Goal: Check status: Check status

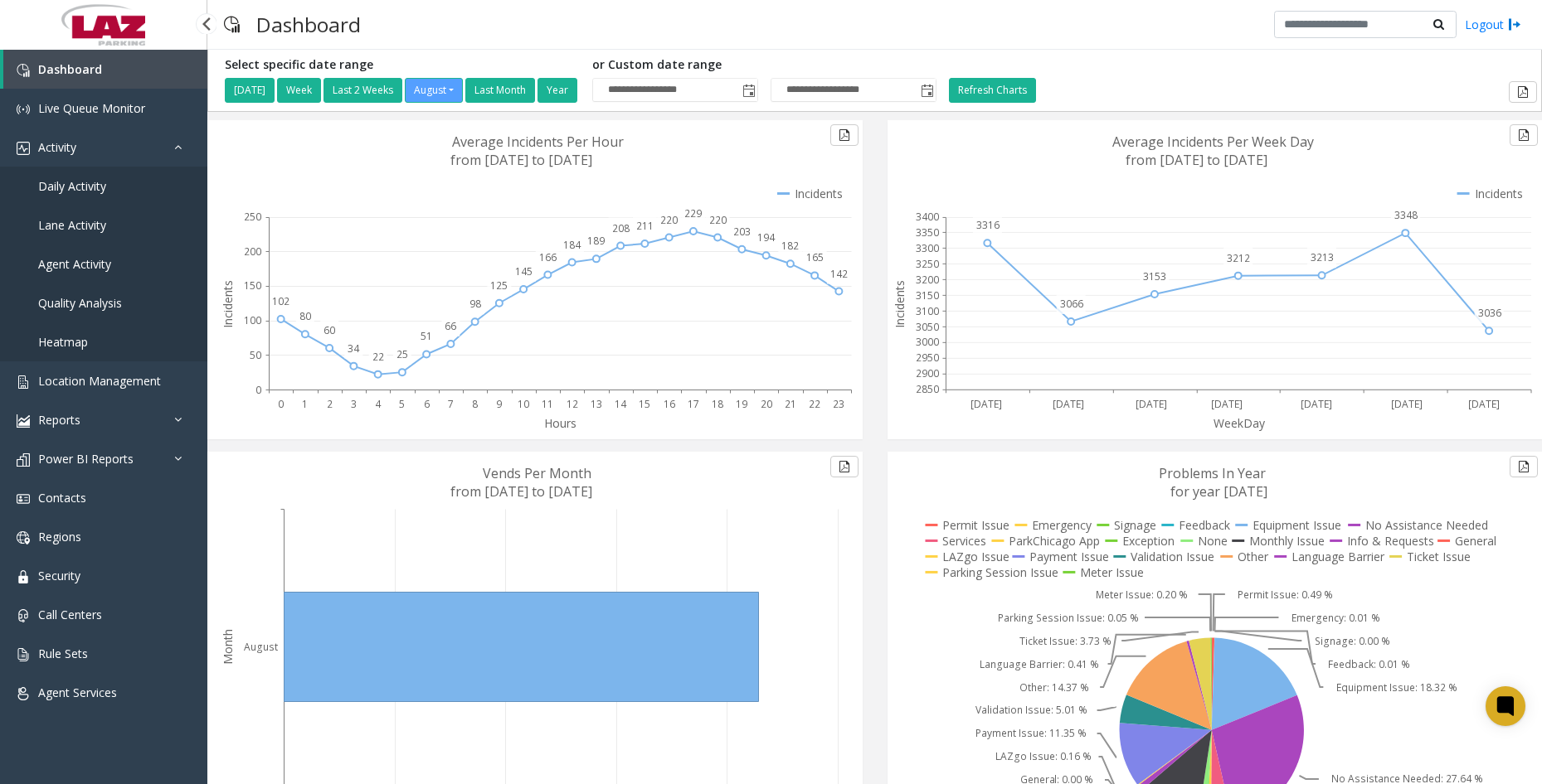
click at [66, 185] on span "Daily Activity" at bounding box center [73, 186] width 68 height 16
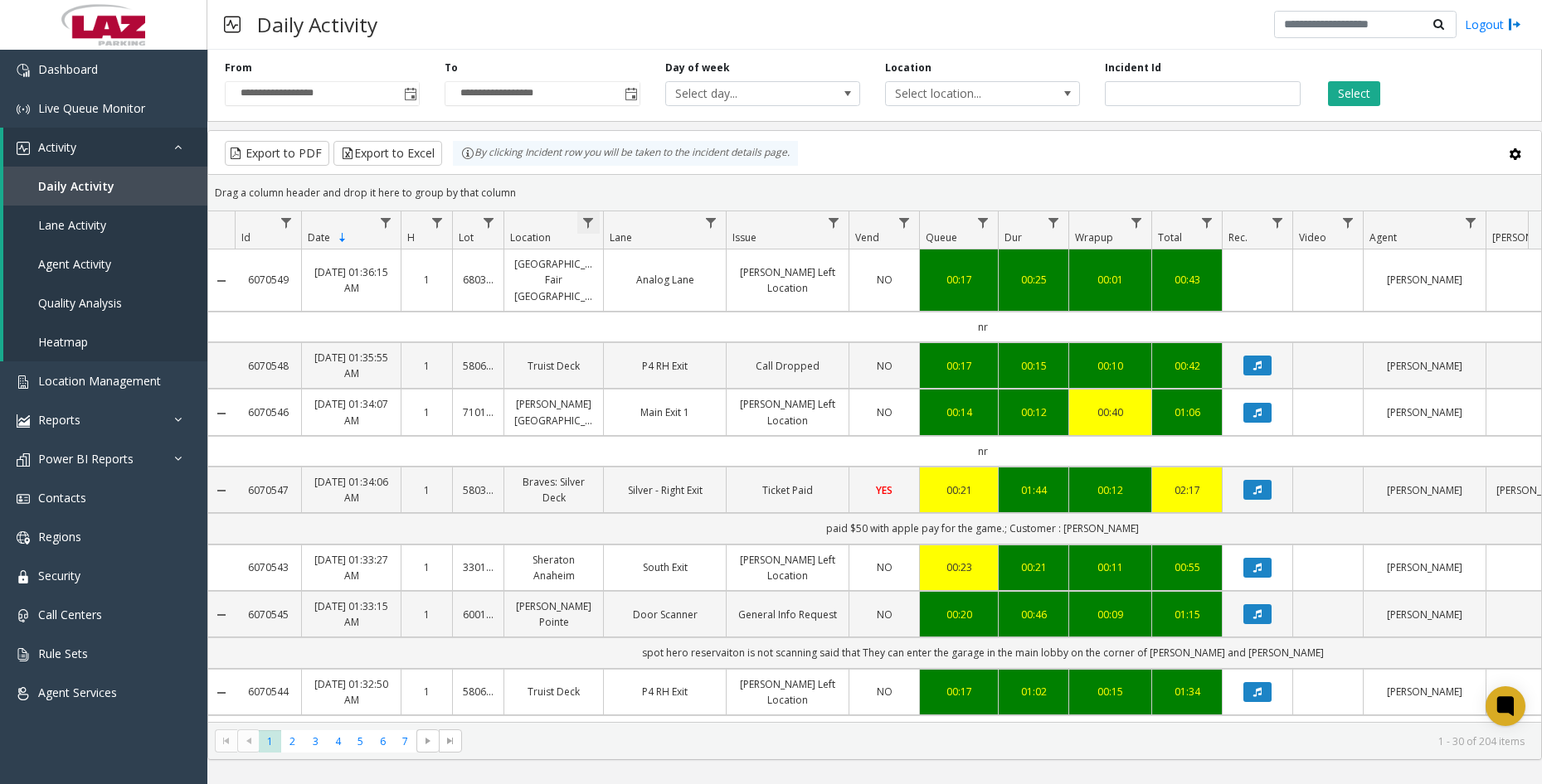
click at [587, 218] on span "Data table" at bounding box center [588, 223] width 13 height 13
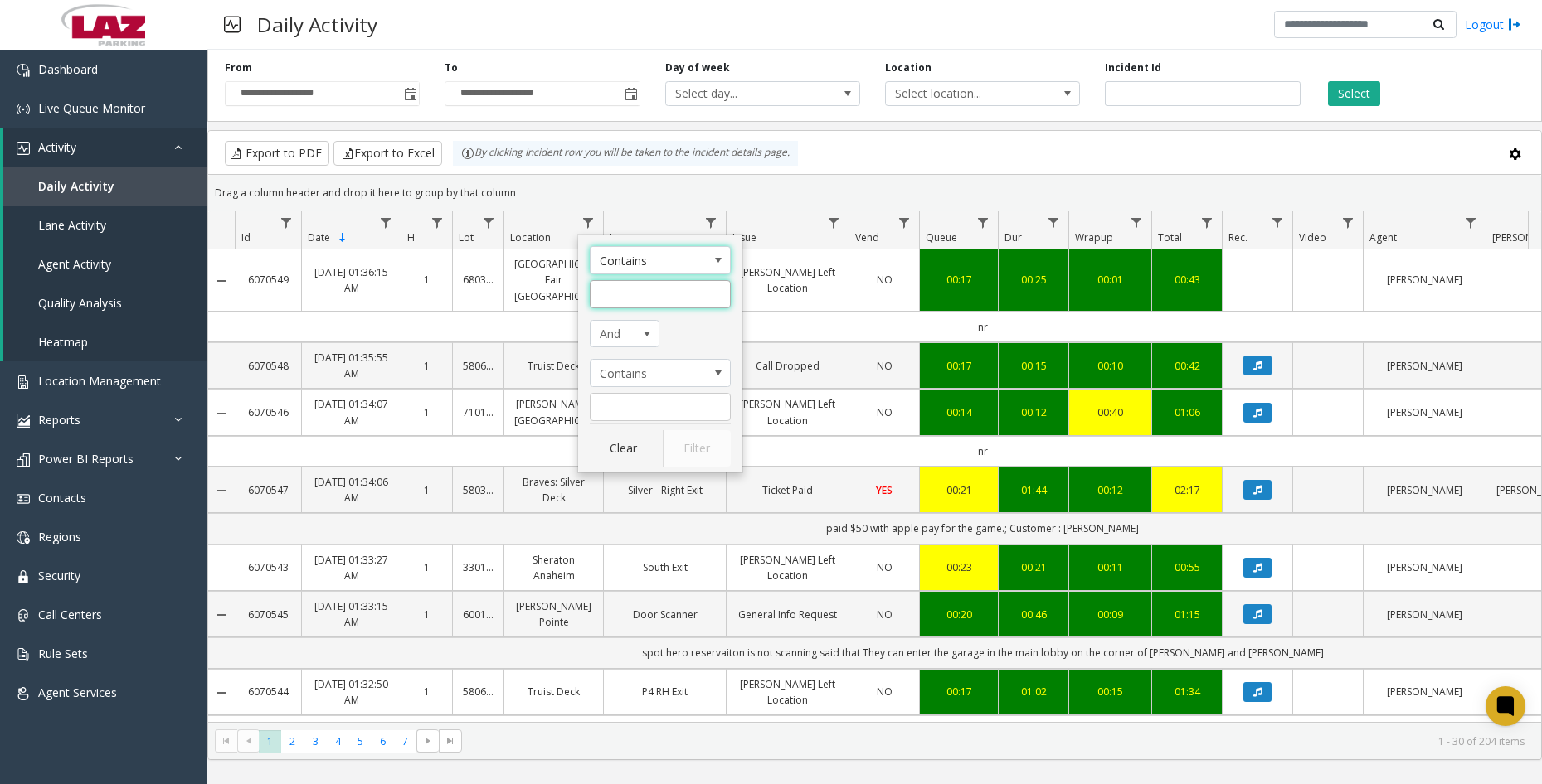
click at [663, 298] on input "Location Filter" at bounding box center [659, 294] width 141 height 28
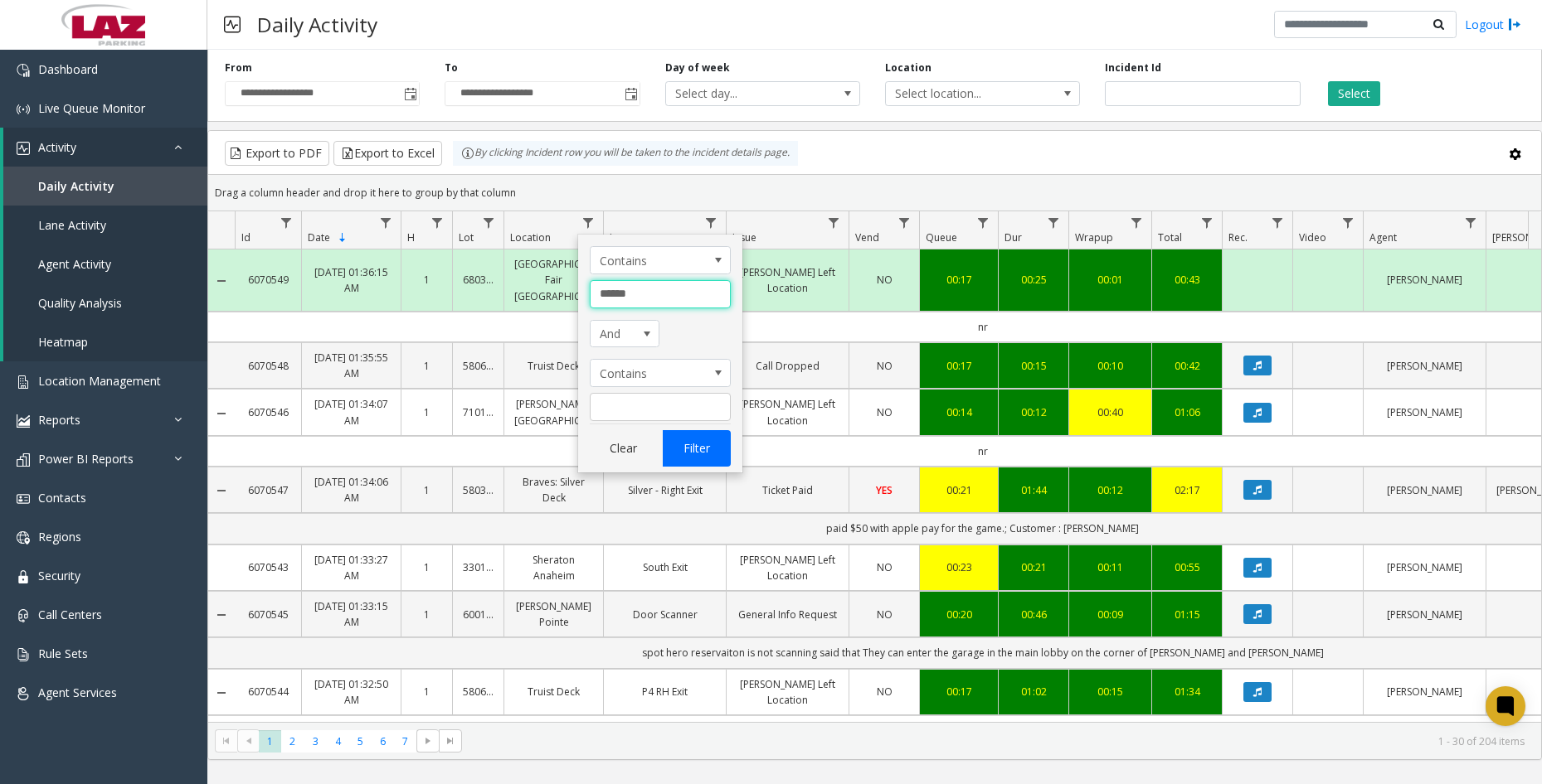
type input "******"
click at [688, 442] on button "Filter" at bounding box center [697, 448] width 68 height 37
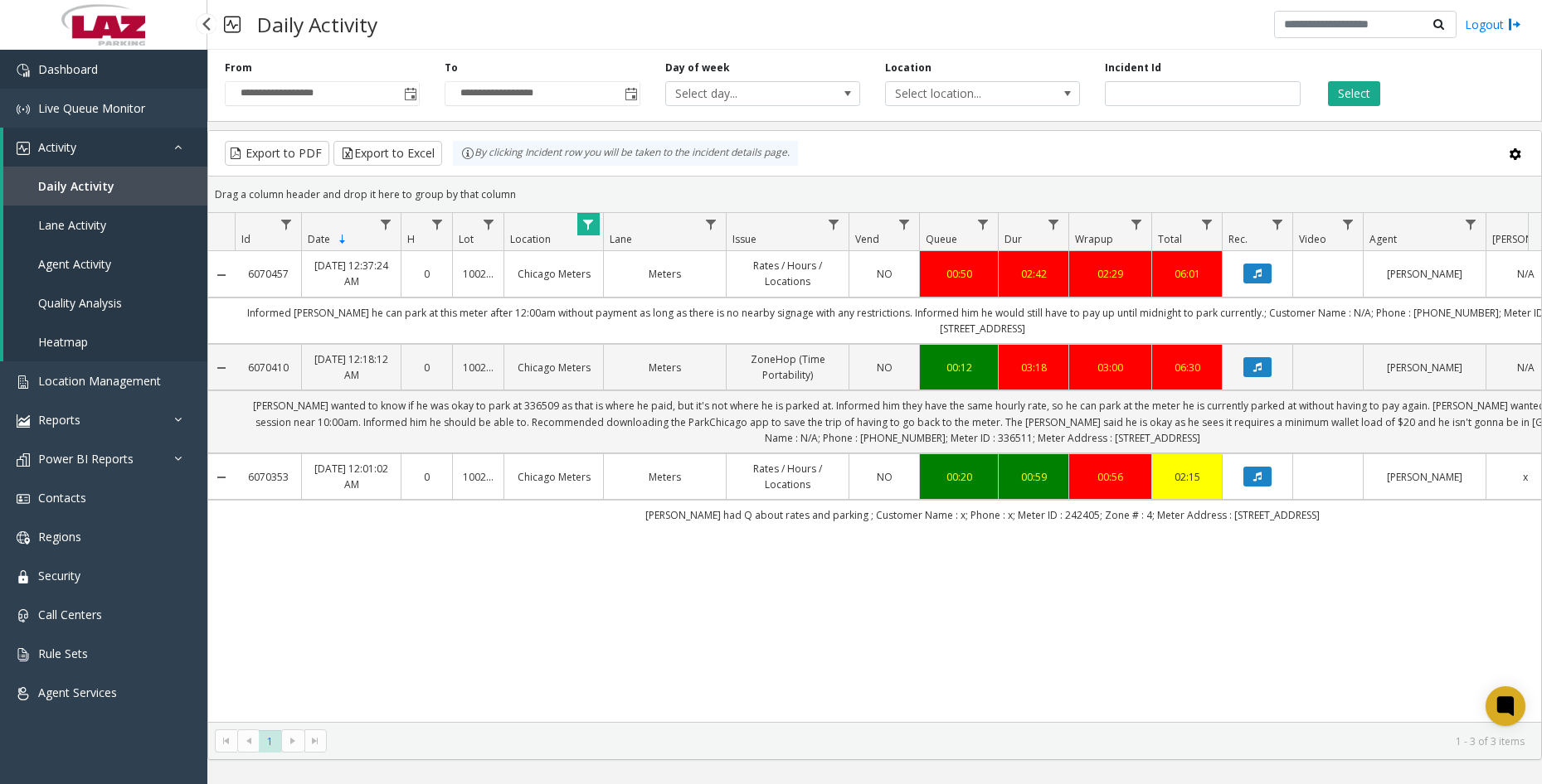
click at [67, 63] on span "Dashboard" at bounding box center [68, 69] width 60 height 16
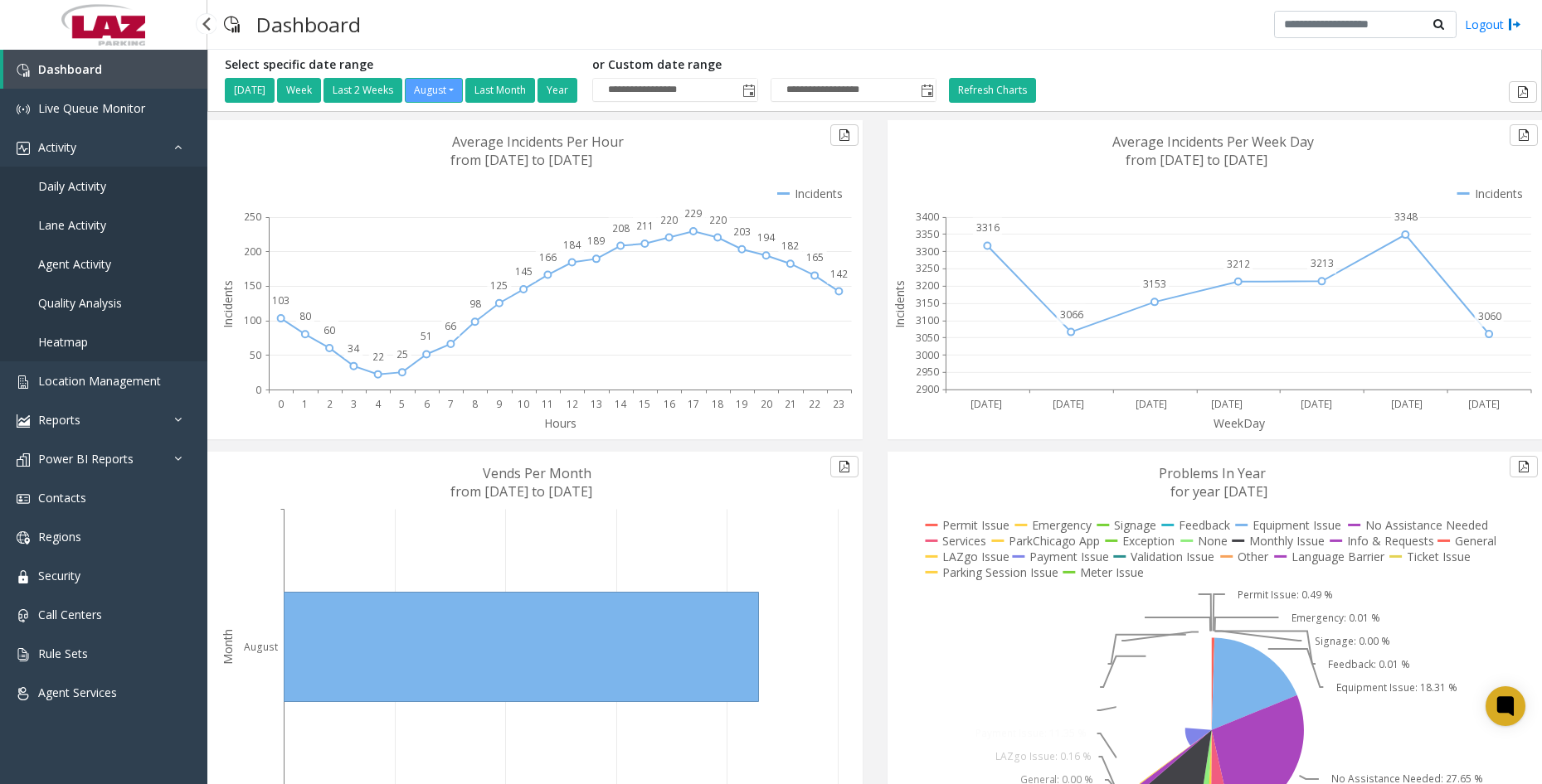
click at [98, 190] on span "Daily Activity" at bounding box center [73, 186] width 68 height 16
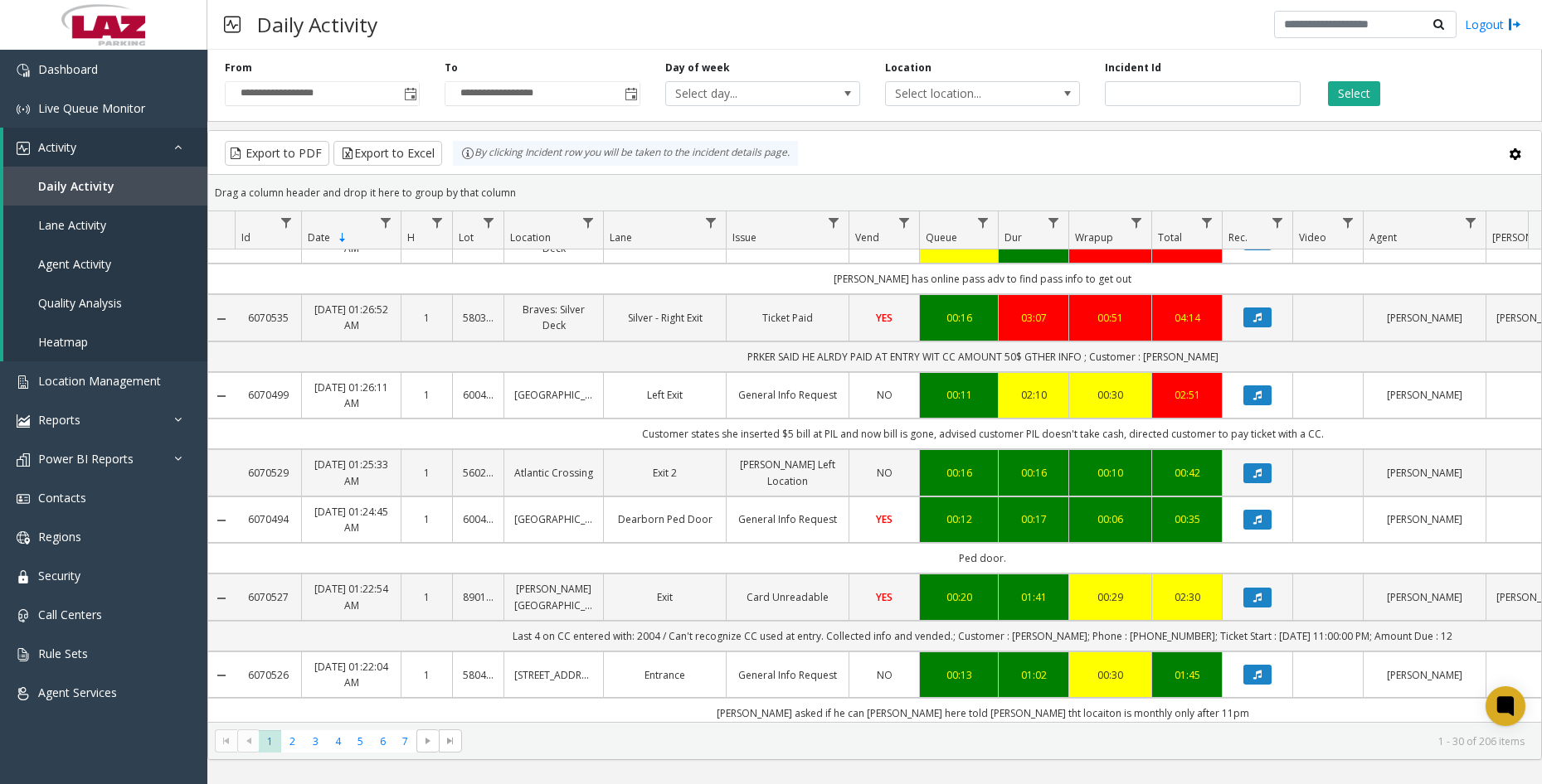
scroll to position [1590, 0]
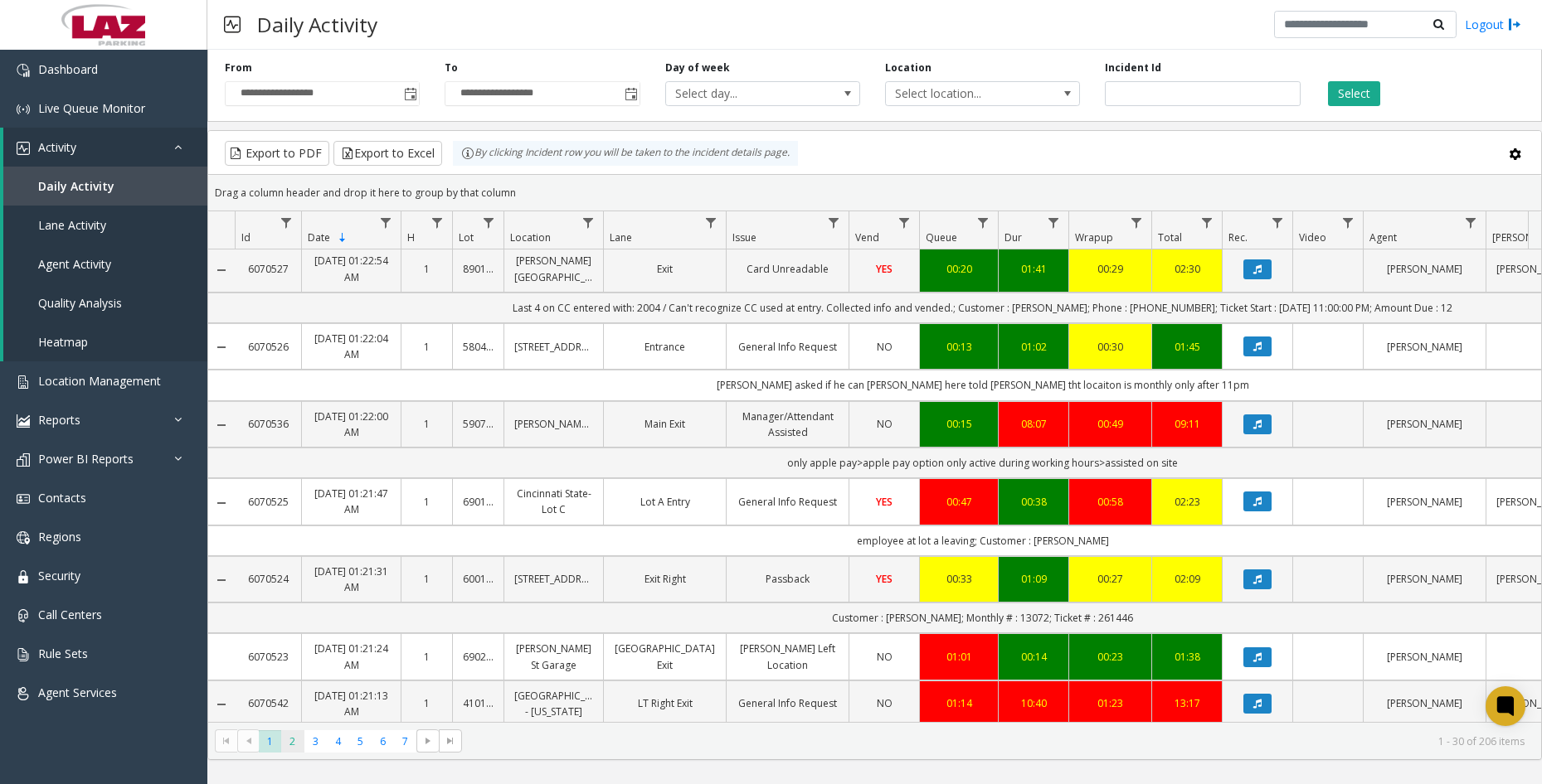
click at [299, 749] on span "2" at bounding box center [292, 742] width 23 height 22
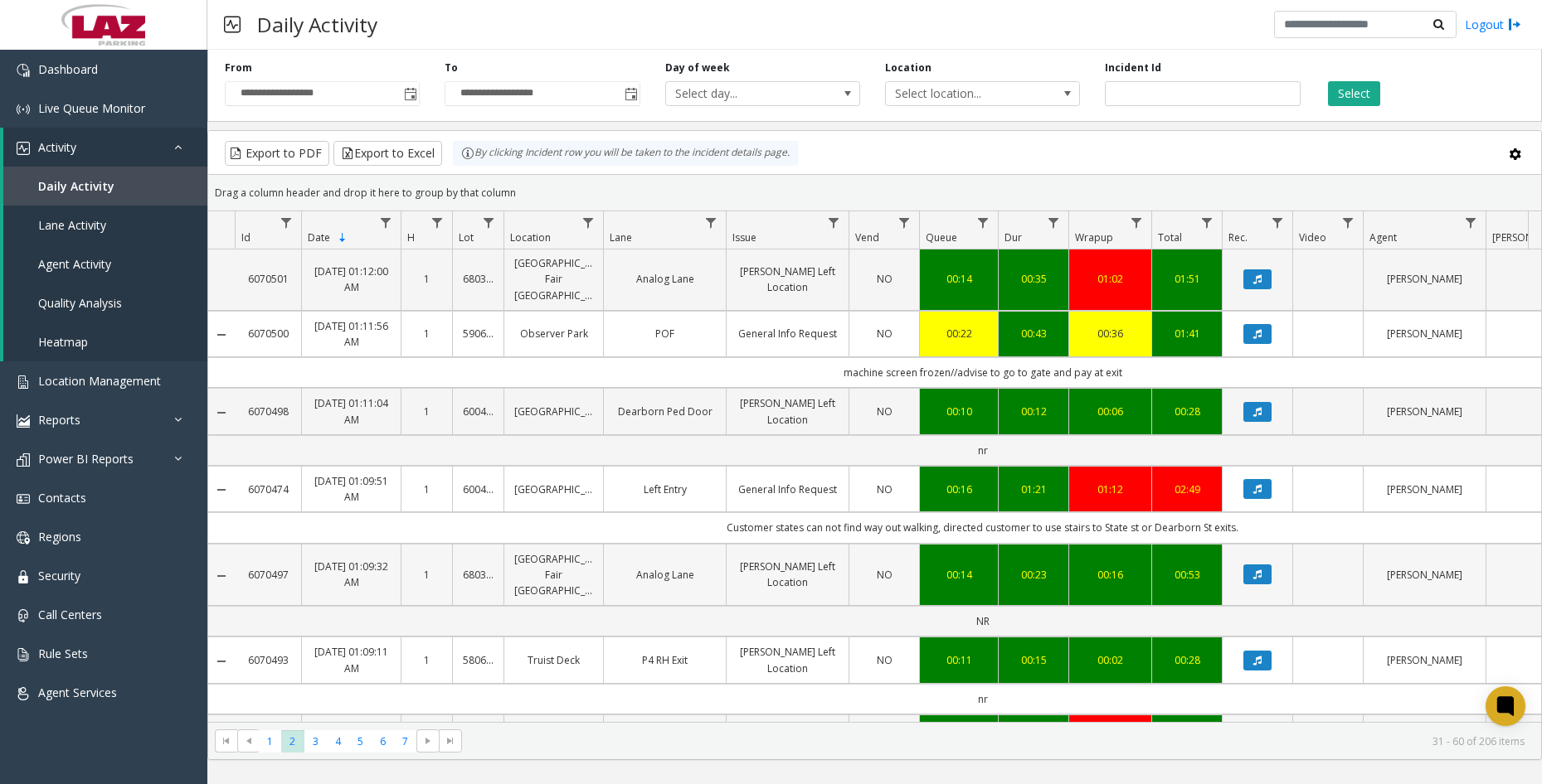
scroll to position [1742, 0]
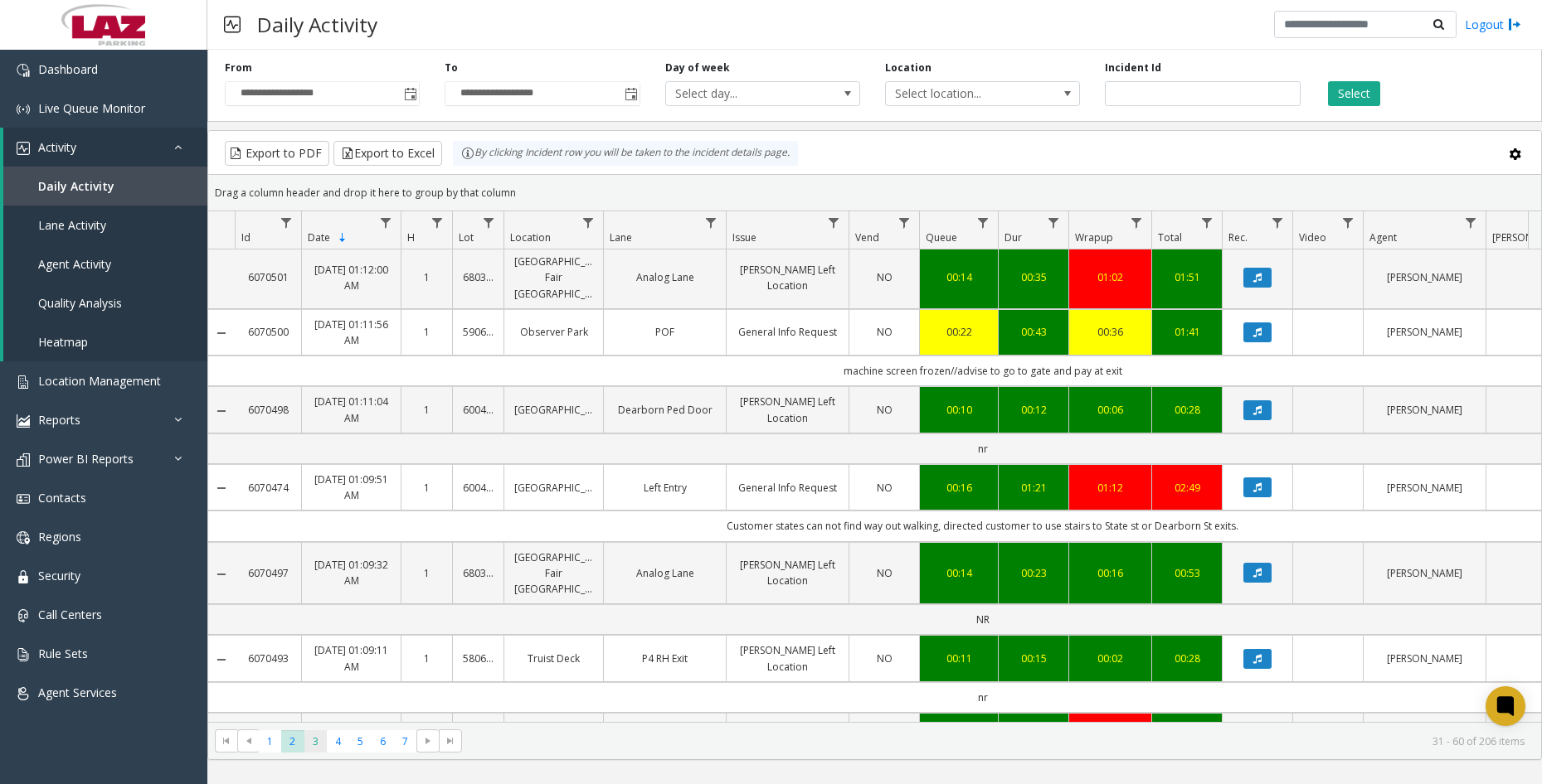
click at [319, 742] on span "3" at bounding box center [315, 742] width 23 height 22
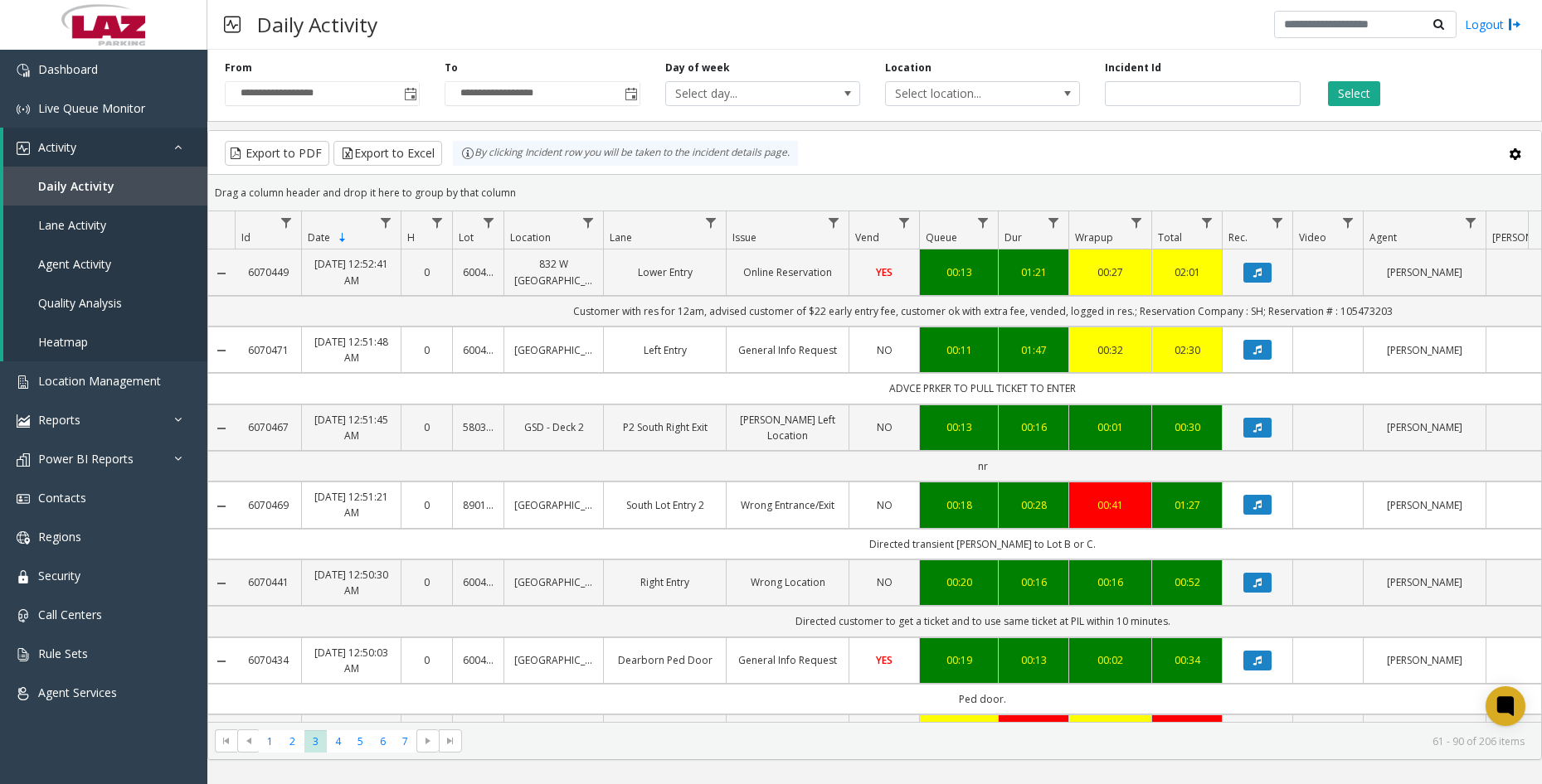
scroll to position [1852, 0]
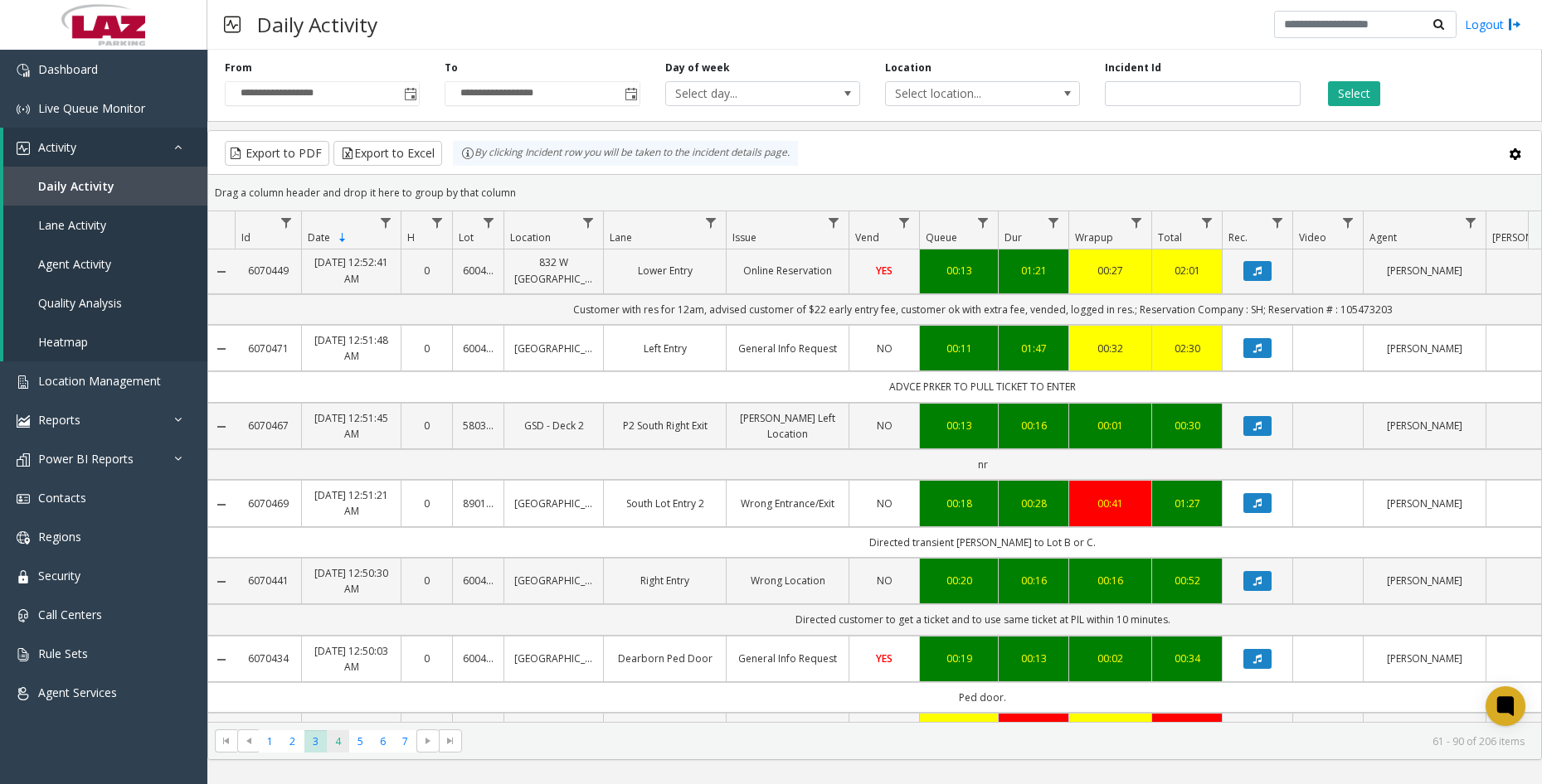
click at [345, 749] on span "4" at bounding box center [338, 742] width 23 height 22
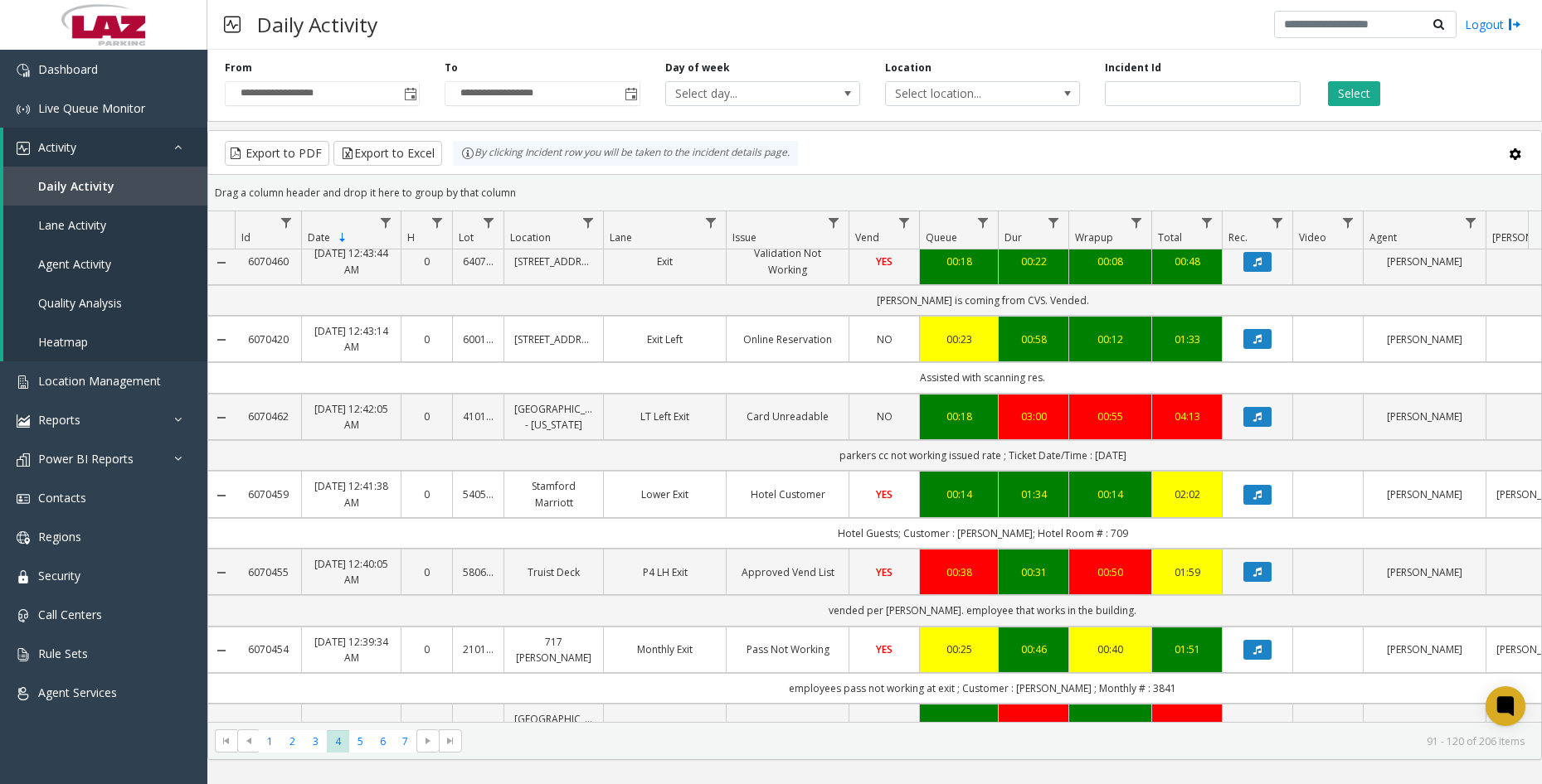
scroll to position [497, 0]
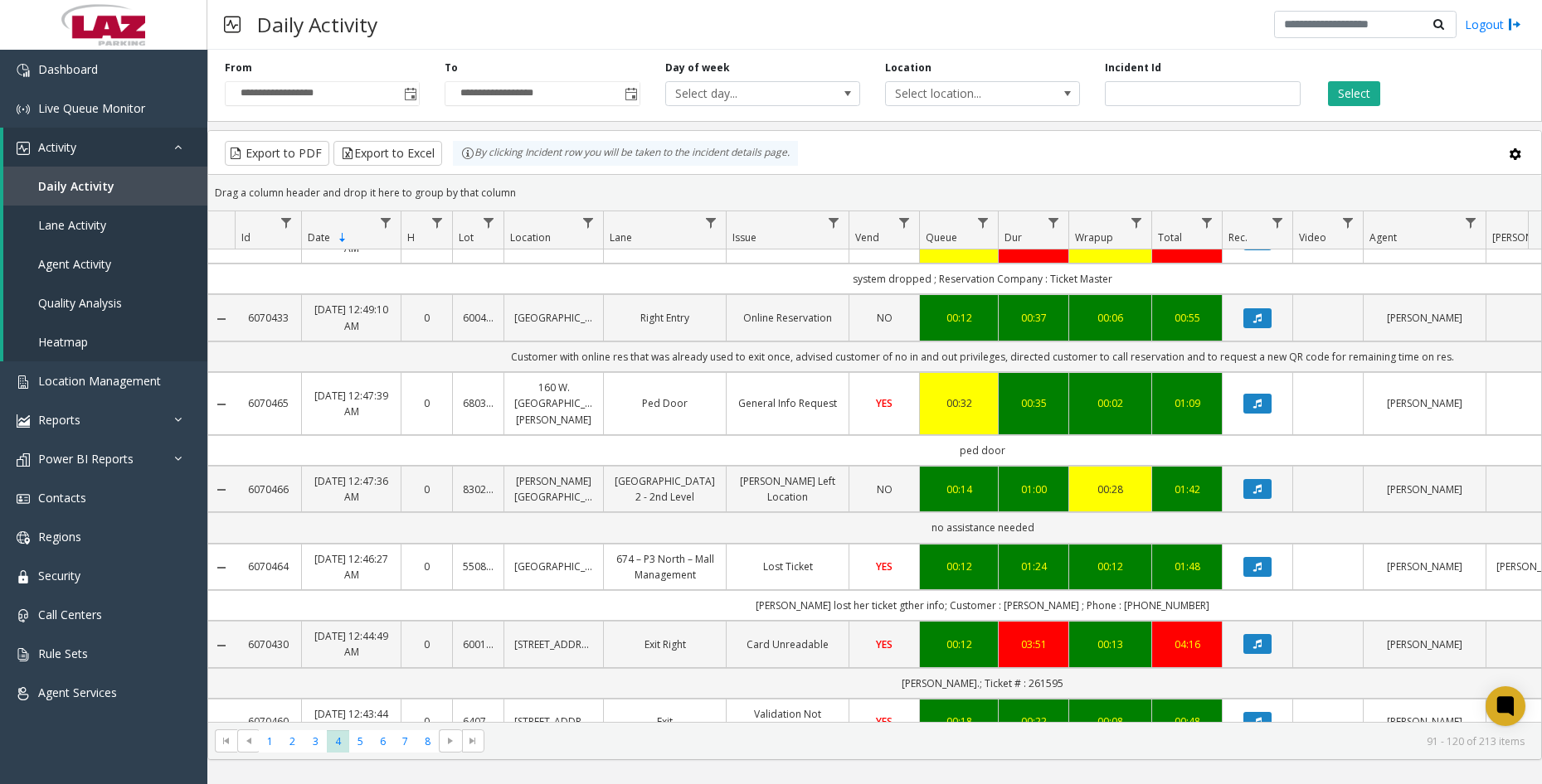
click at [475, 30] on div "Daily Activity Logout" at bounding box center [874, 25] width 1334 height 50
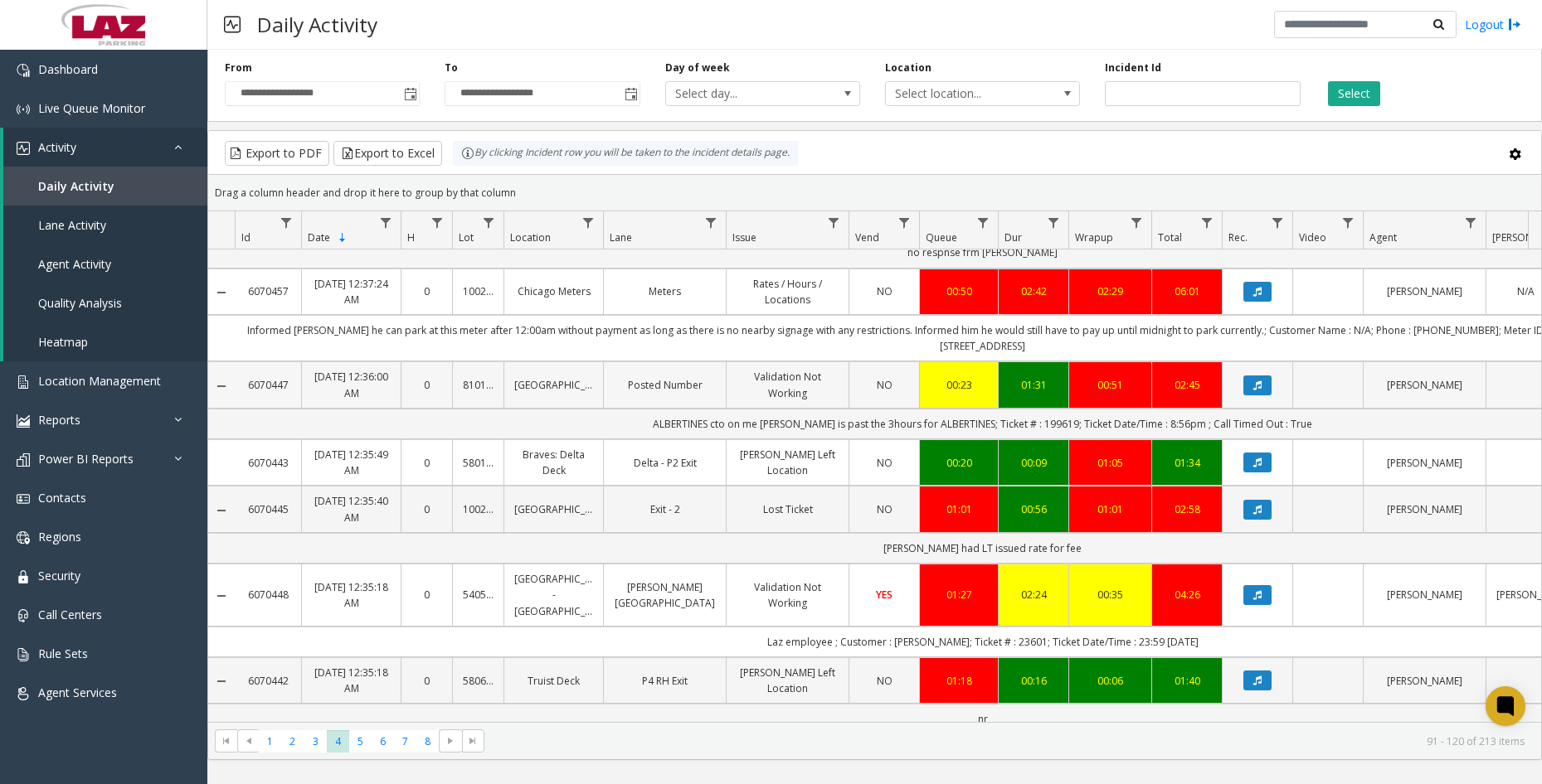
scroll to position [1930, 0]
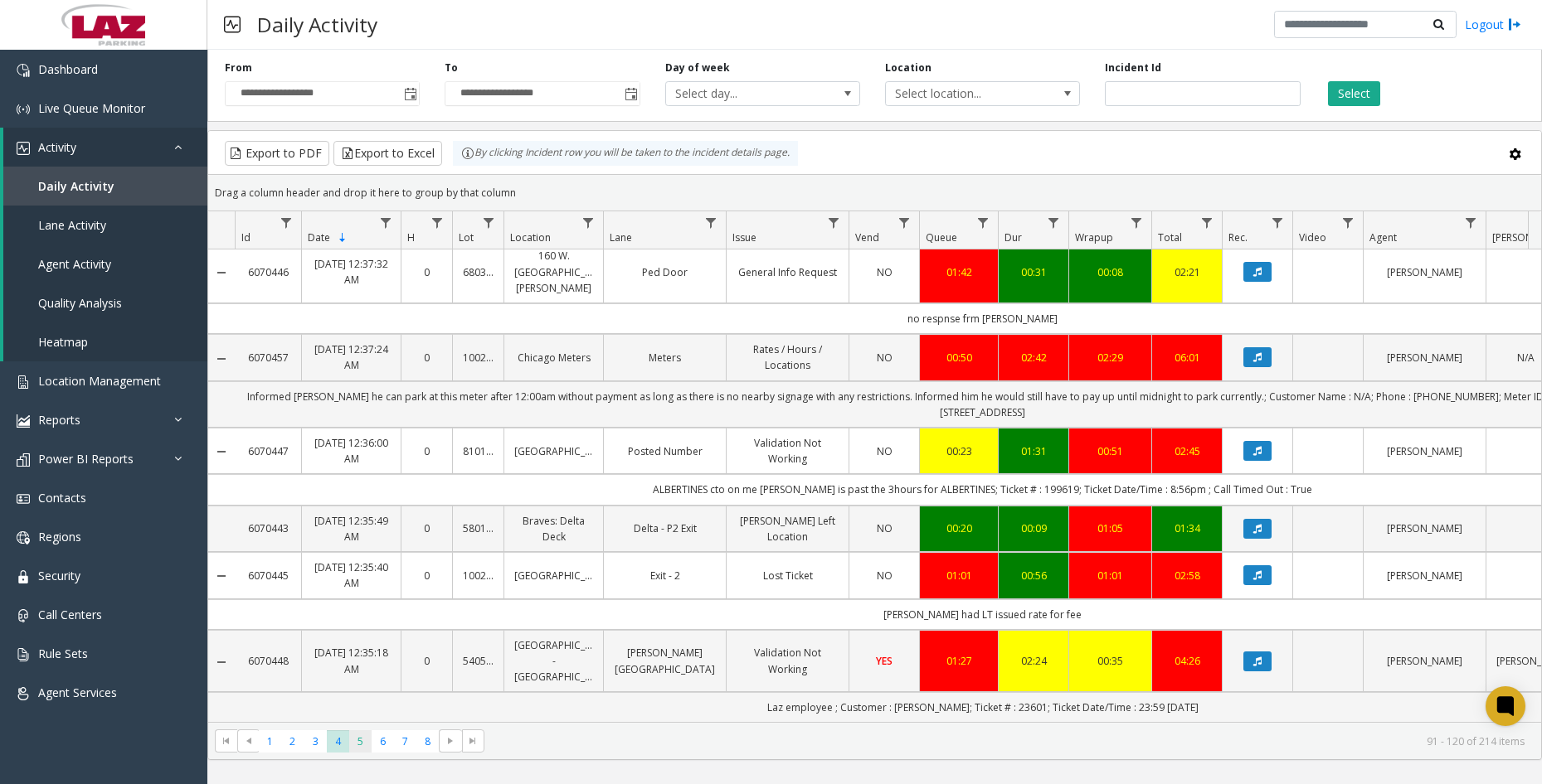
click at [357, 742] on span "5" at bounding box center [360, 742] width 23 height 22
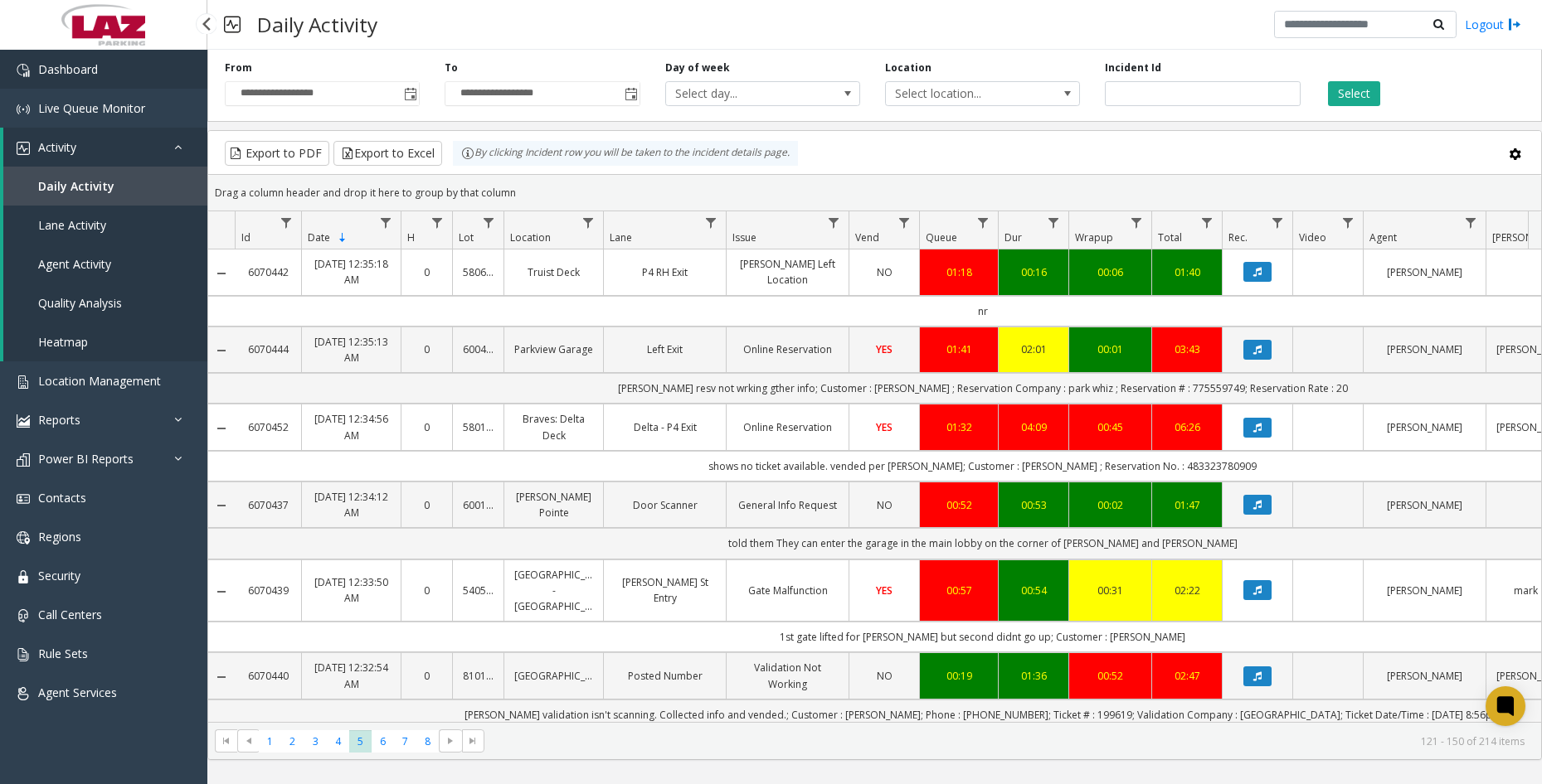
click at [124, 79] on link "Dashboard" at bounding box center [103, 69] width 208 height 39
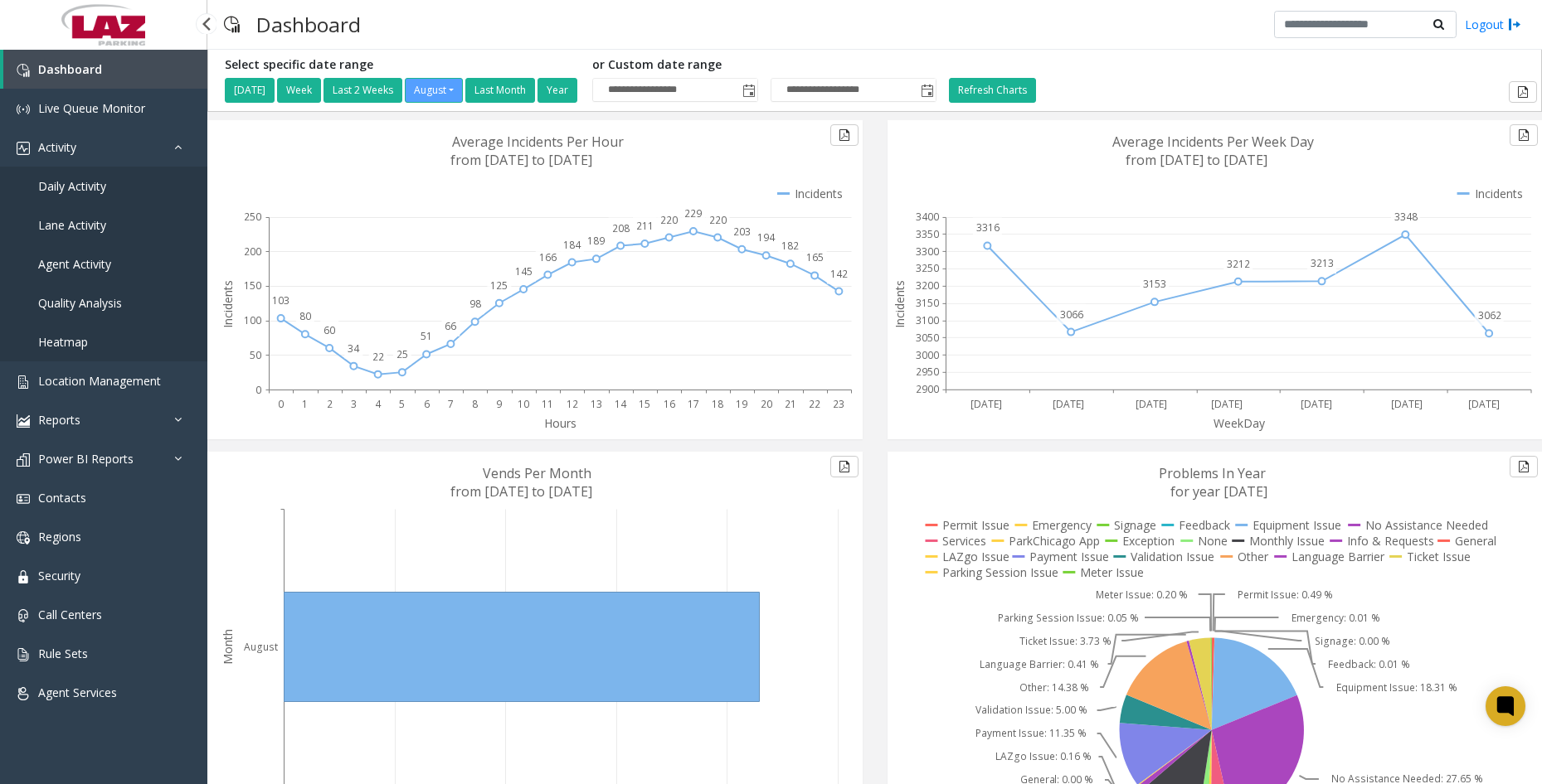
click at [111, 185] on link "Daily Activity" at bounding box center [103, 186] width 208 height 39
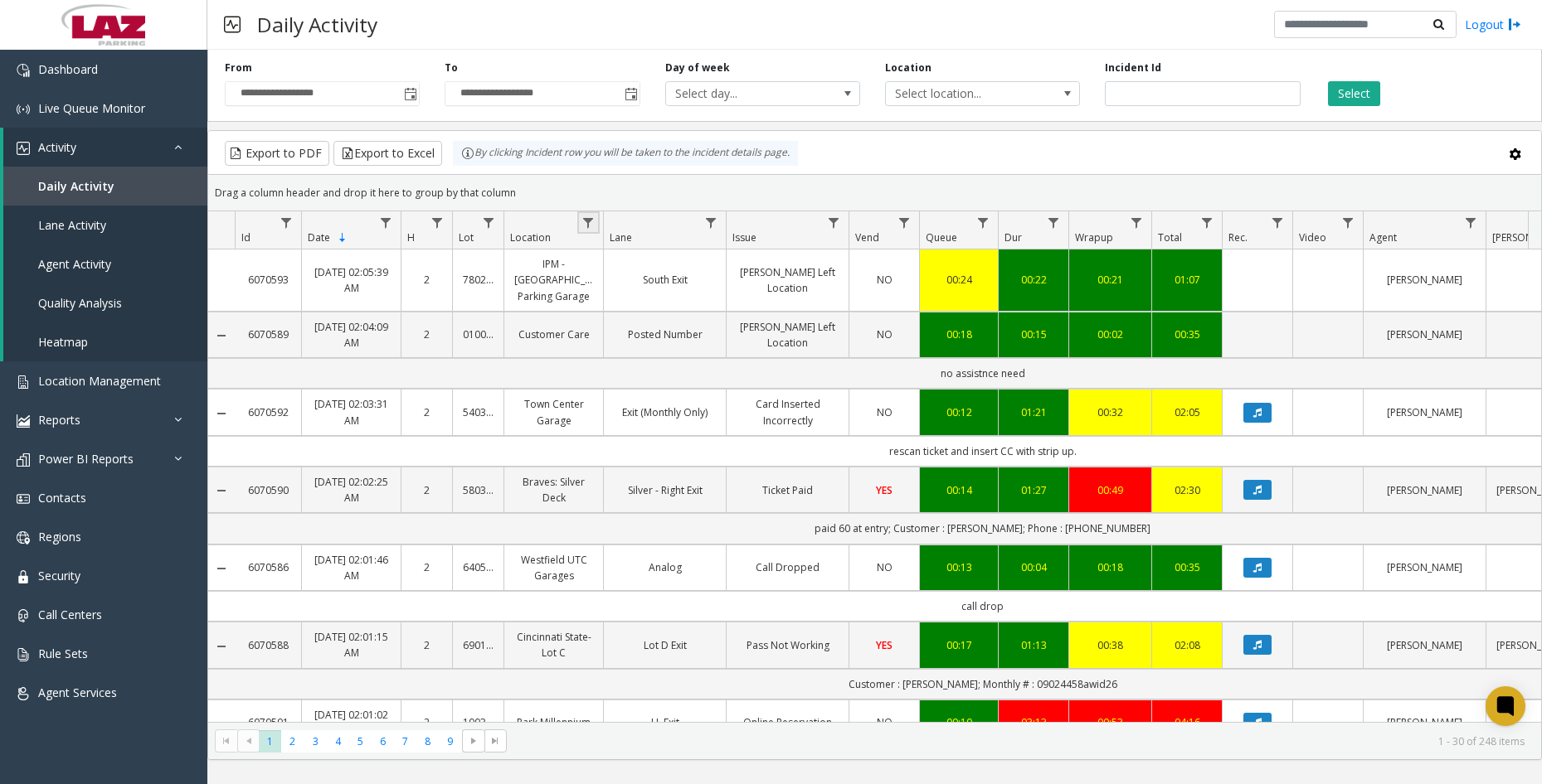
click at [585, 230] on link "Data table" at bounding box center [588, 222] width 23 height 22
click at [630, 305] on input "Location Filter" at bounding box center [659, 294] width 141 height 28
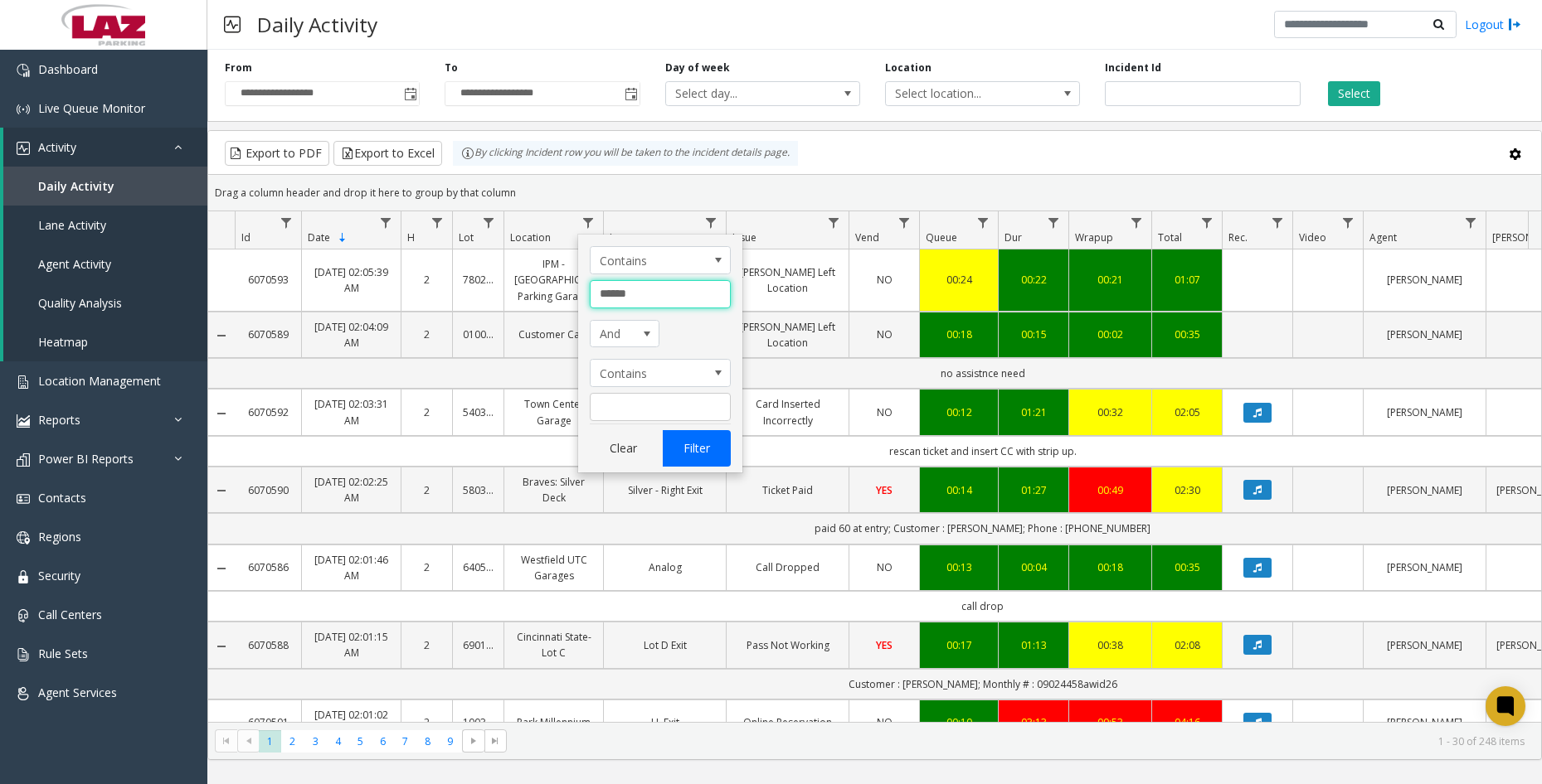
type input "******"
click at [687, 445] on button "Filter" at bounding box center [697, 448] width 68 height 37
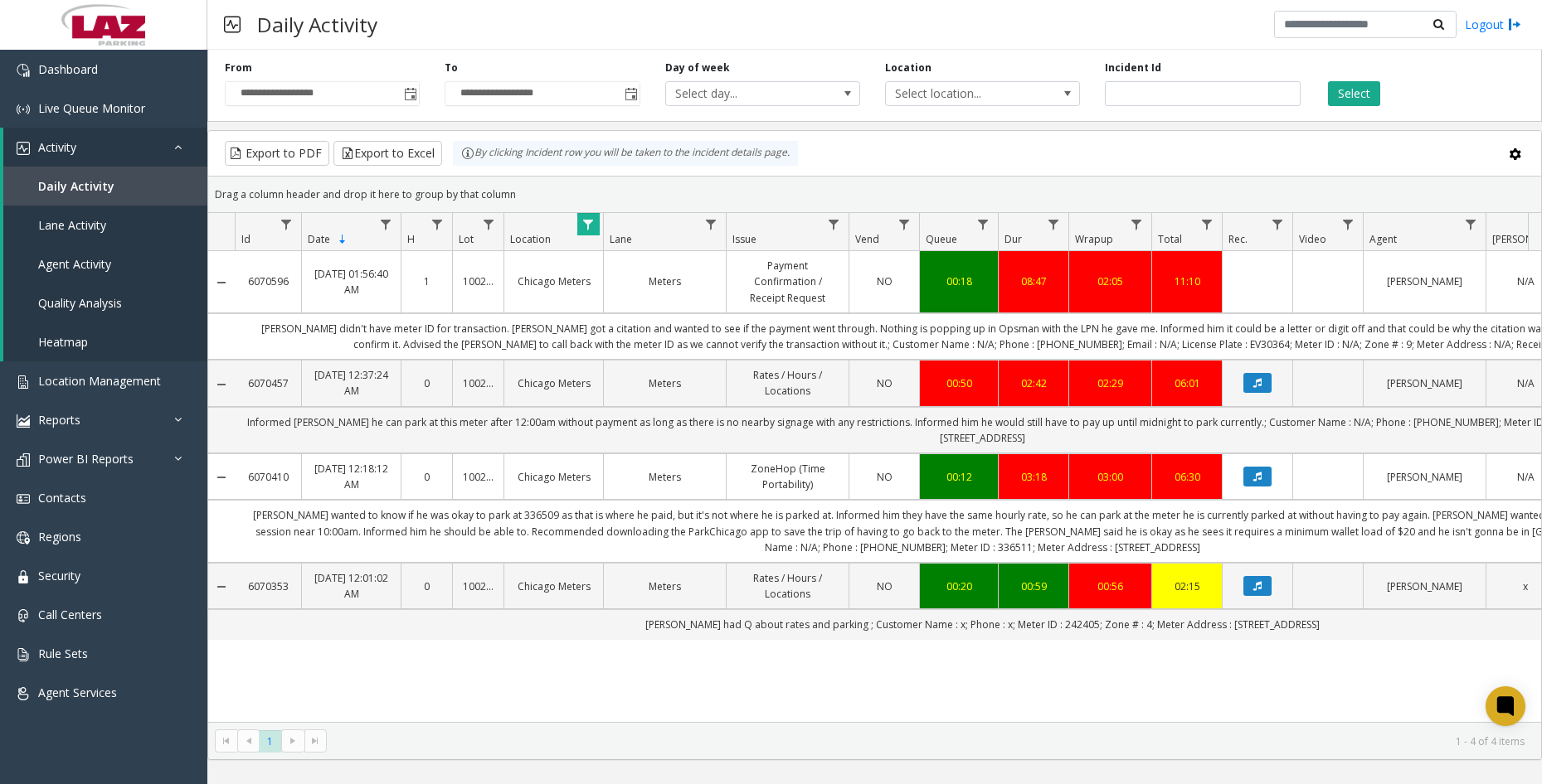
click at [469, 16] on div "Daily Activity Logout" at bounding box center [874, 25] width 1334 height 50
click at [121, 72] on link "Dashboard" at bounding box center [103, 69] width 208 height 39
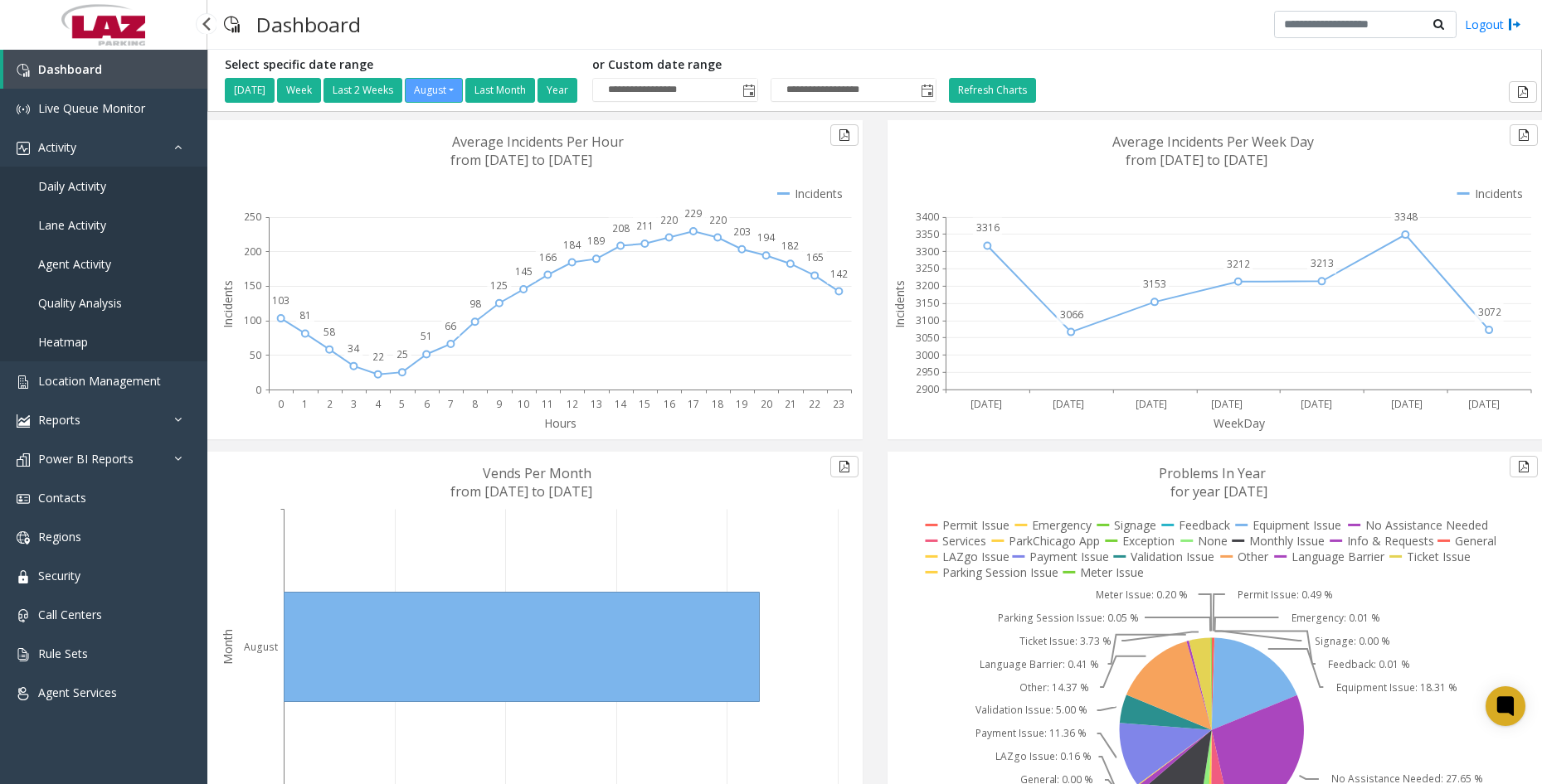
click at [76, 187] on span "Daily Activity" at bounding box center [73, 186] width 68 height 16
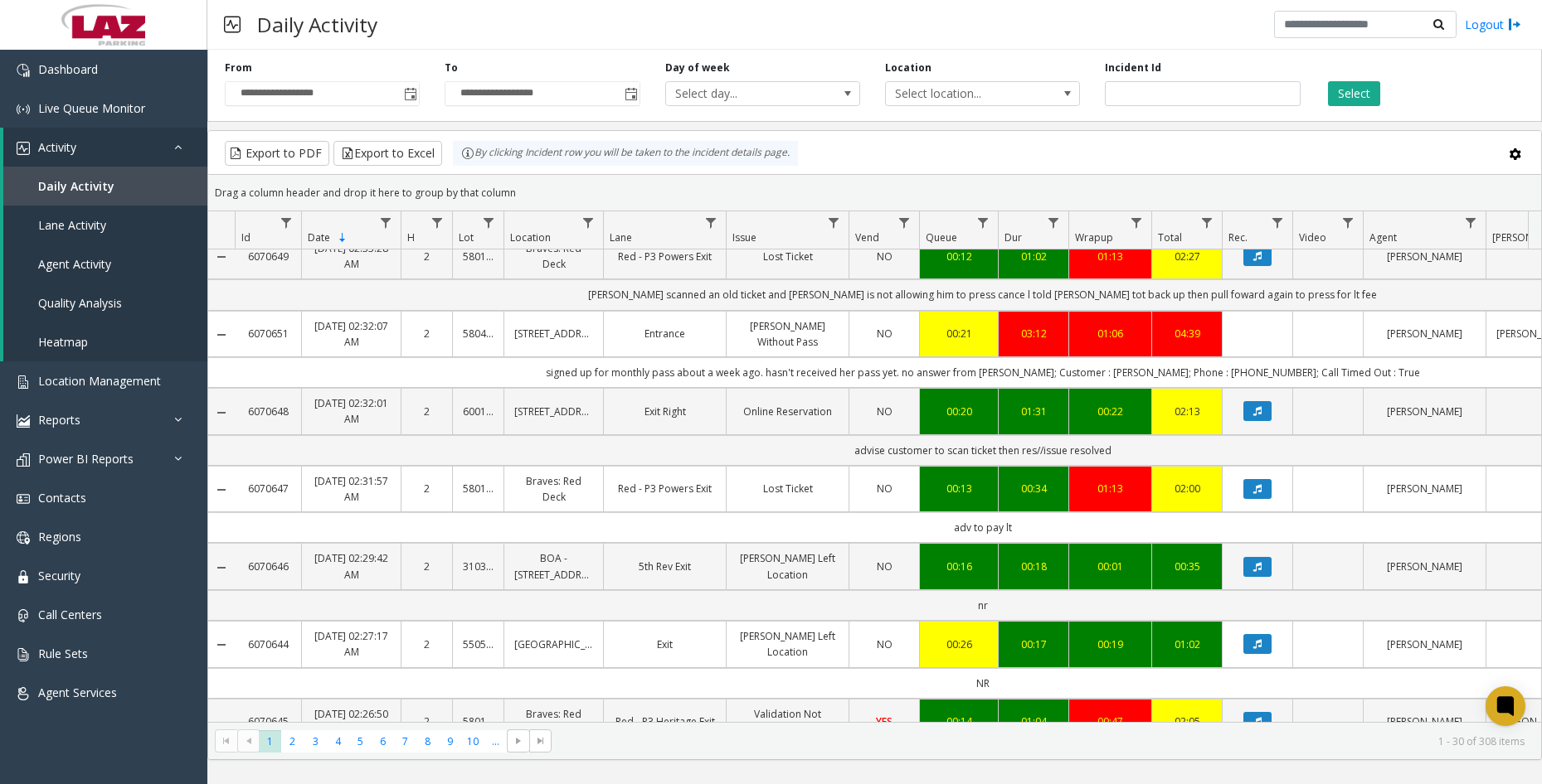
scroll to position [580, 0]
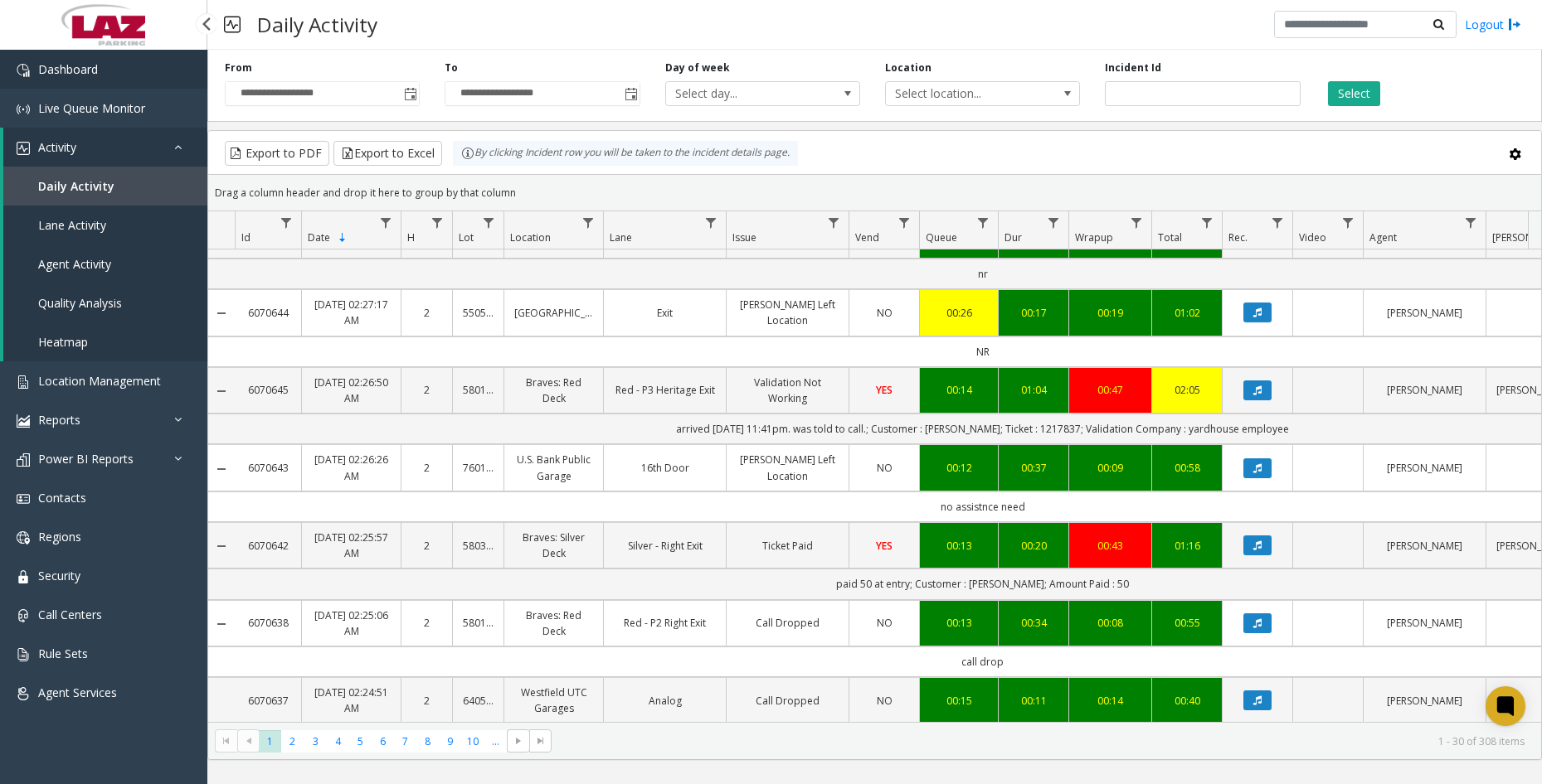
click at [143, 78] on link "Dashboard" at bounding box center [103, 69] width 208 height 39
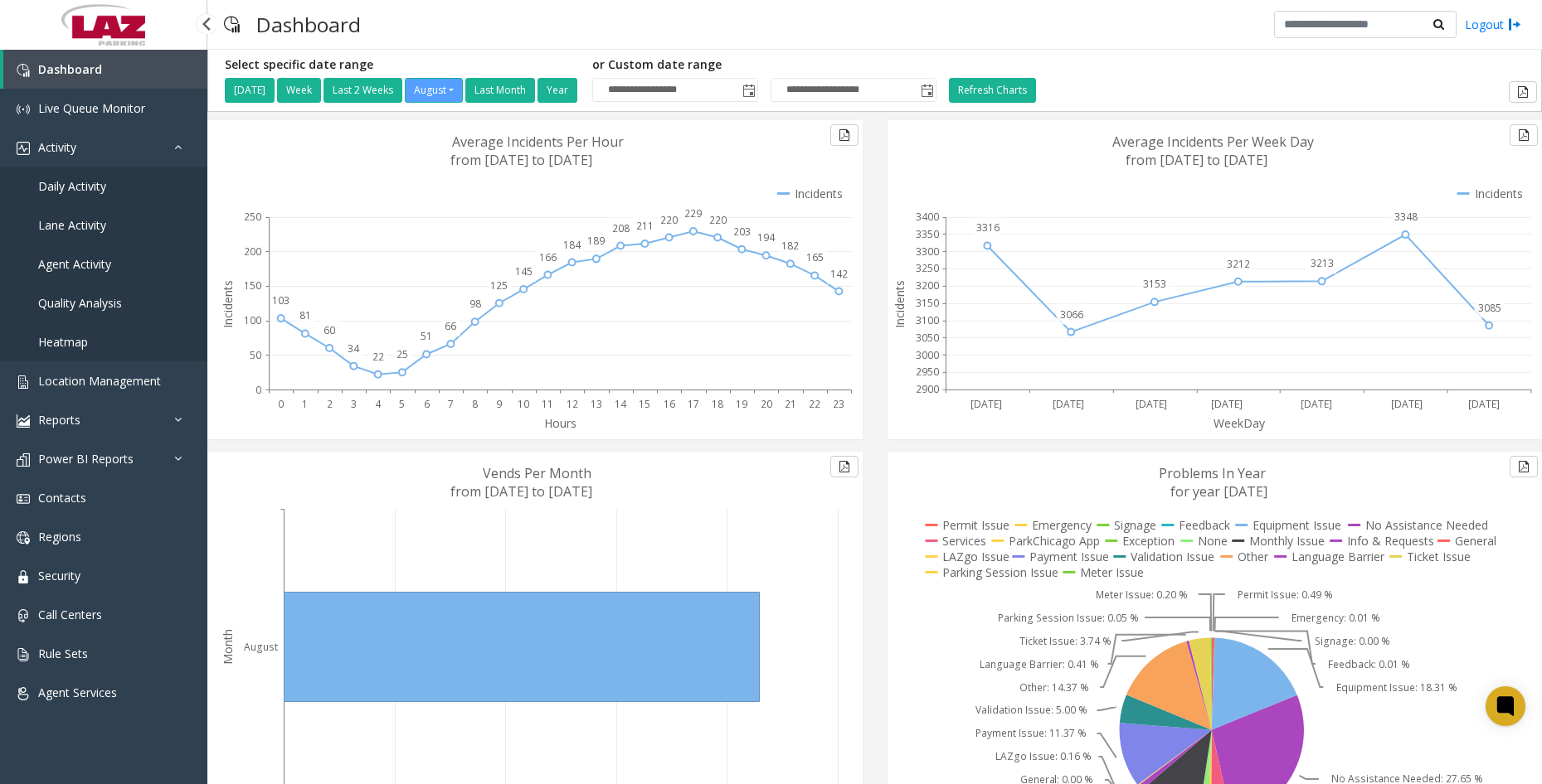
click at [100, 188] on span "Daily Activity" at bounding box center [73, 186] width 68 height 16
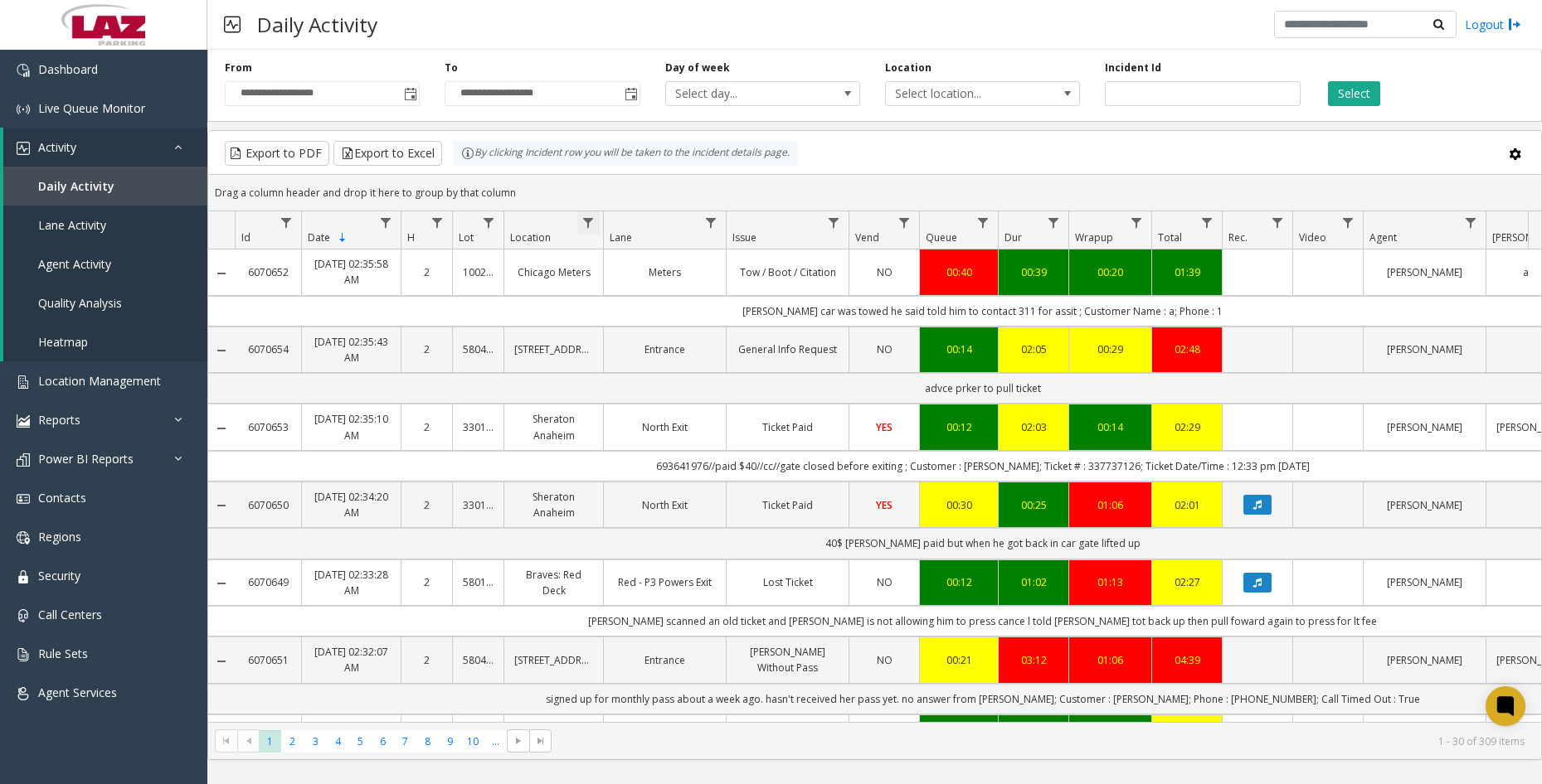
click at [583, 222] on span "Data table" at bounding box center [588, 223] width 13 height 13
click at [627, 294] on input "Location Filter" at bounding box center [659, 294] width 141 height 28
type input "******"
click at [716, 456] on button "Filter" at bounding box center [697, 448] width 68 height 37
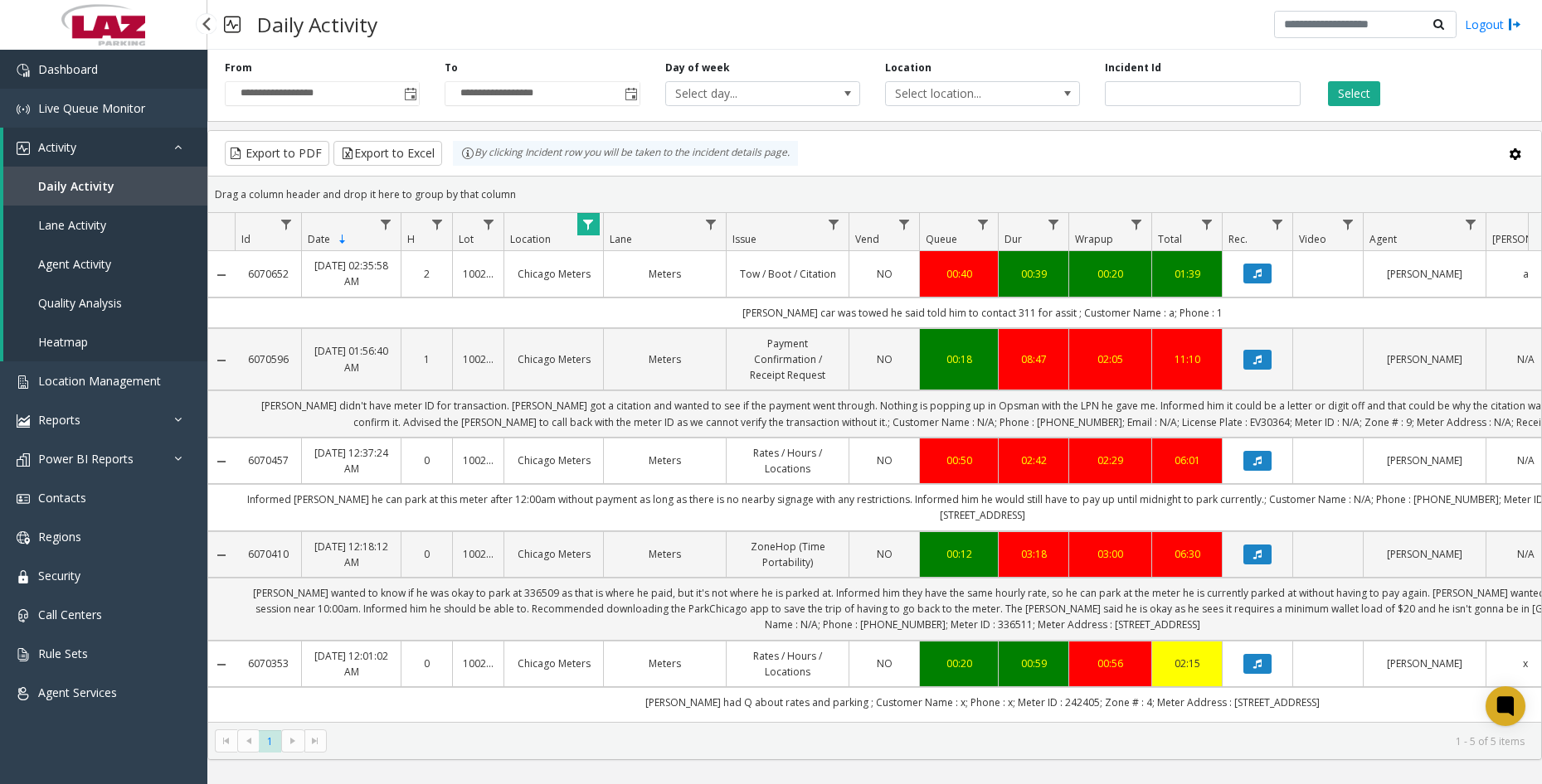
click at [136, 75] on link "Dashboard" at bounding box center [103, 69] width 208 height 39
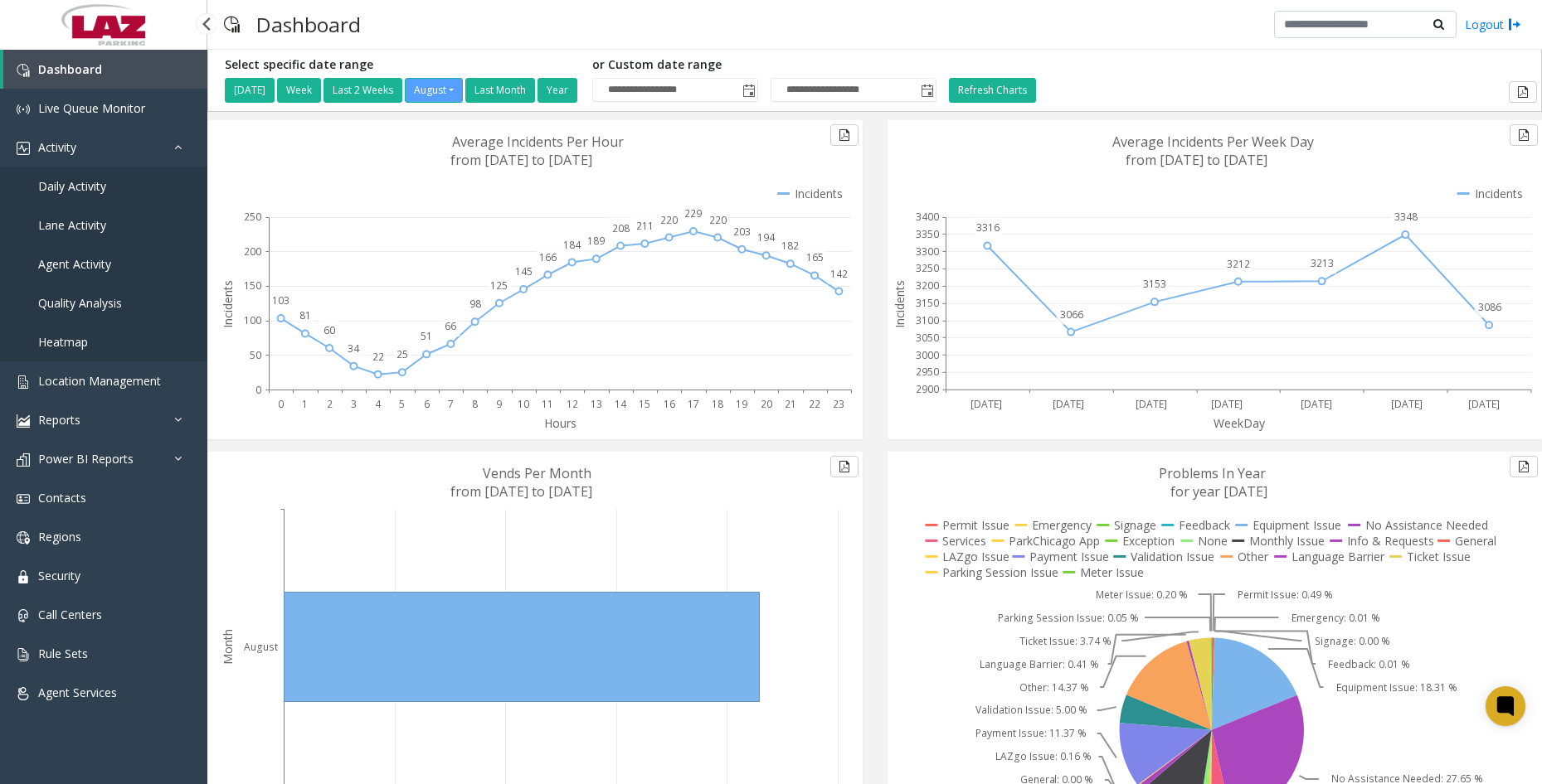
click at [84, 180] on span "Daily Activity" at bounding box center [73, 186] width 68 height 16
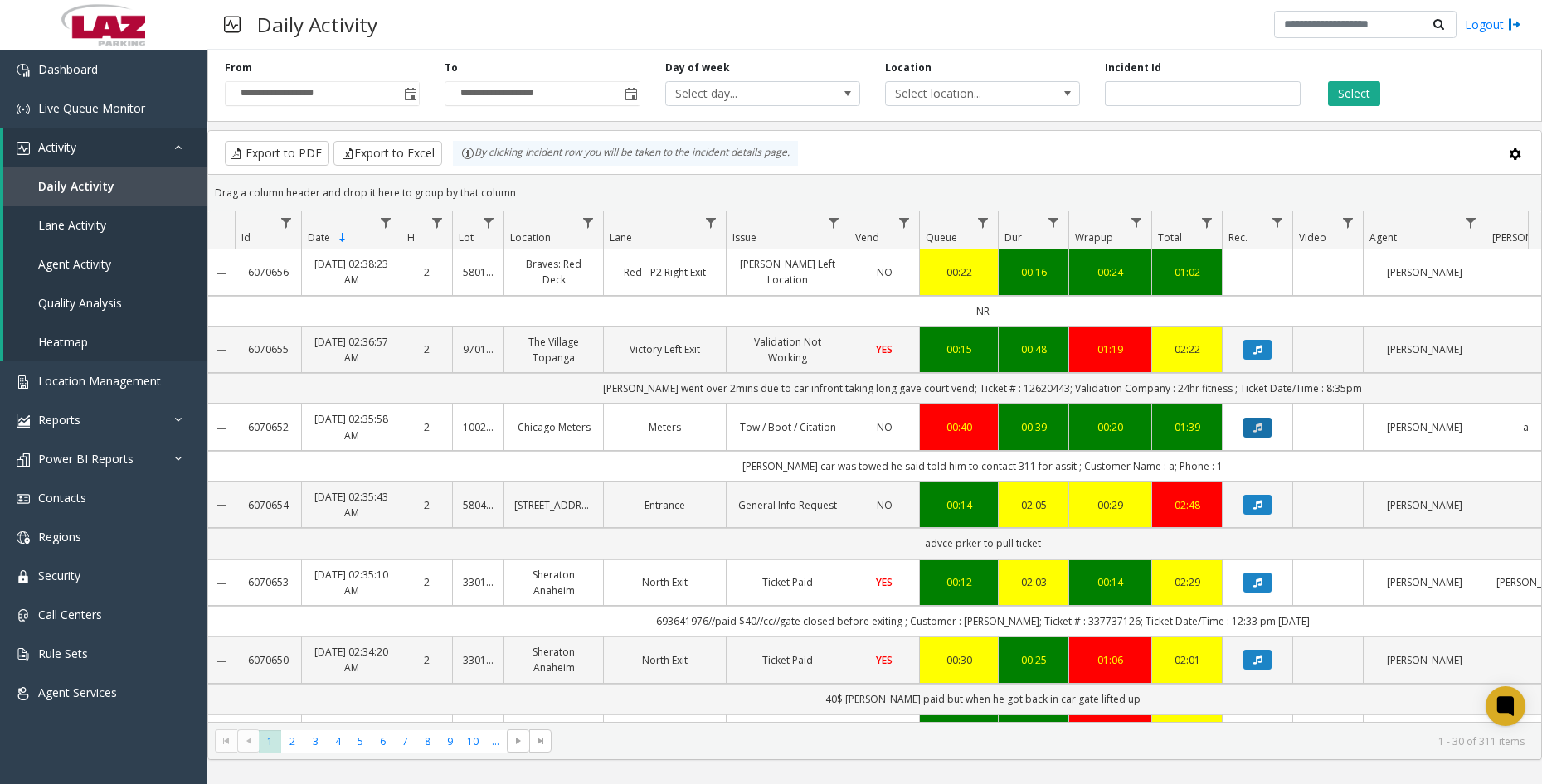
click at [1264, 432] on button "Data table" at bounding box center [1257, 427] width 28 height 20
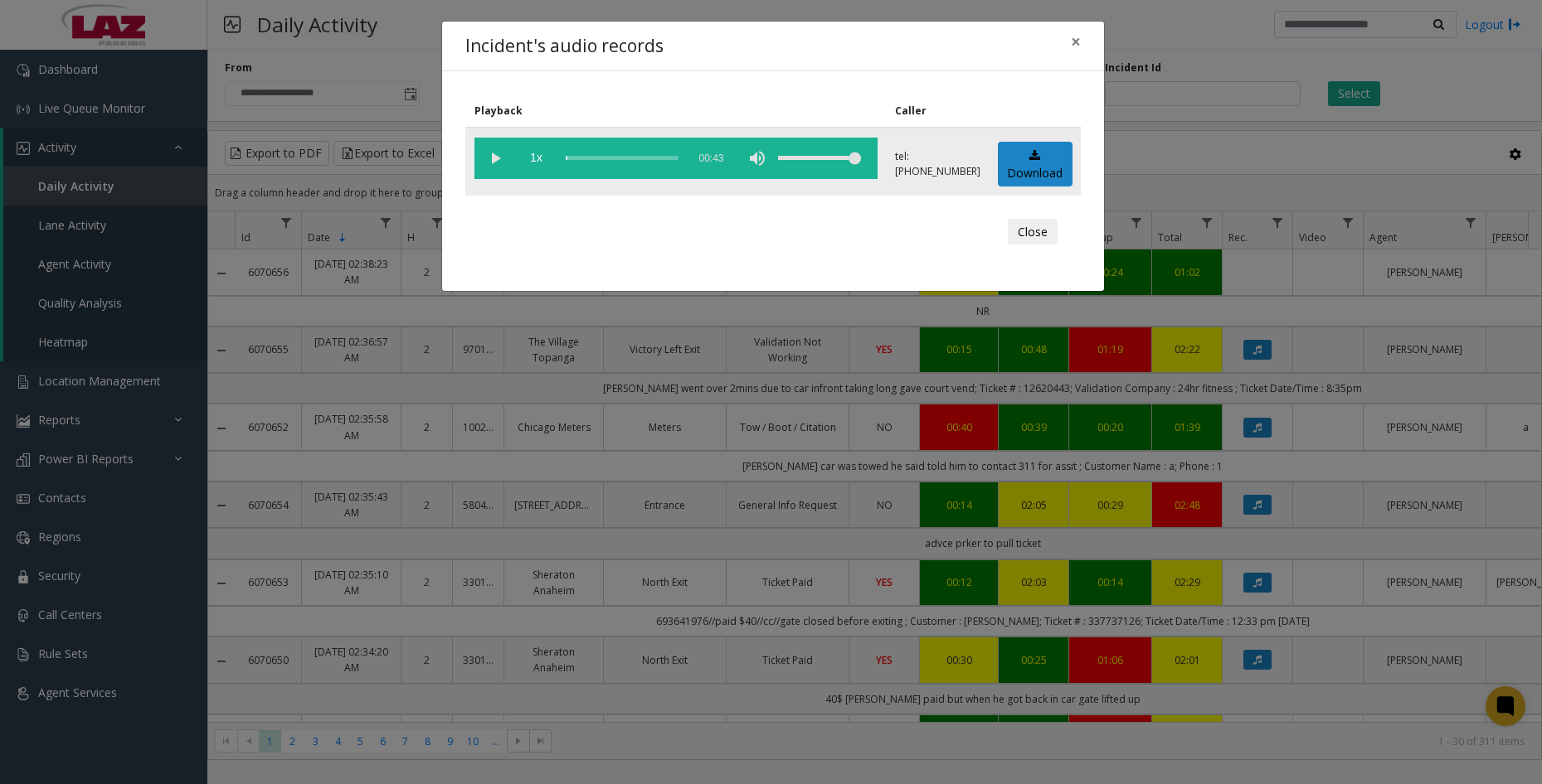
click at [500, 157] on vg-play-pause at bounding box center [495, 158] width 42 height 42
click at [569, 159] on div "scrub bar" at bounding box center [622, 158] width 113 height 42
click at [577, 158] on div "scrub bar" at bounding box center [622, 158] width 113 height 42
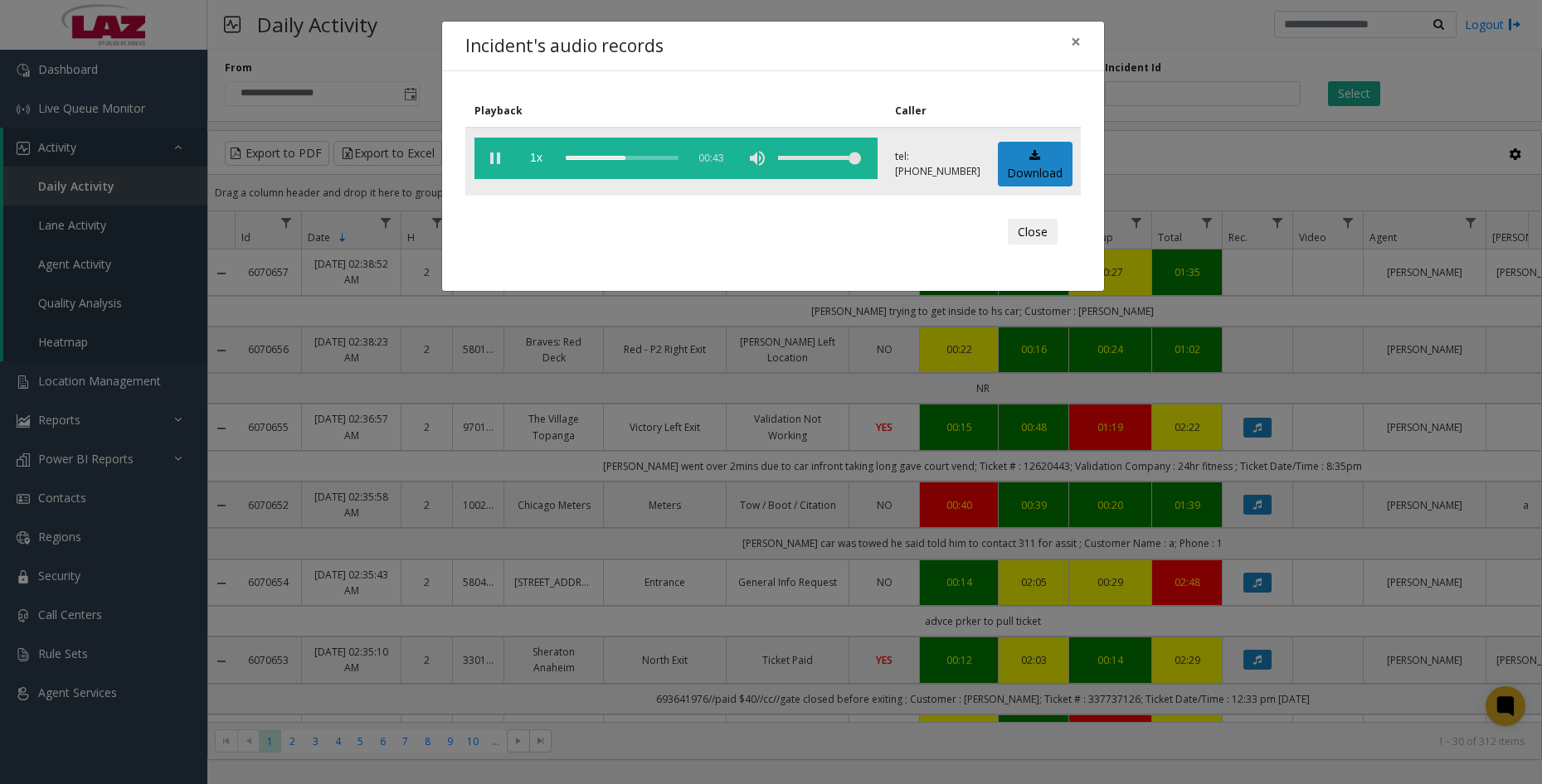
click at [493, 156] on vg-play-pause at bounding box center [495, 158] width 42 height 42
